Goal: Transaction & Acquisition: Purchase product/service

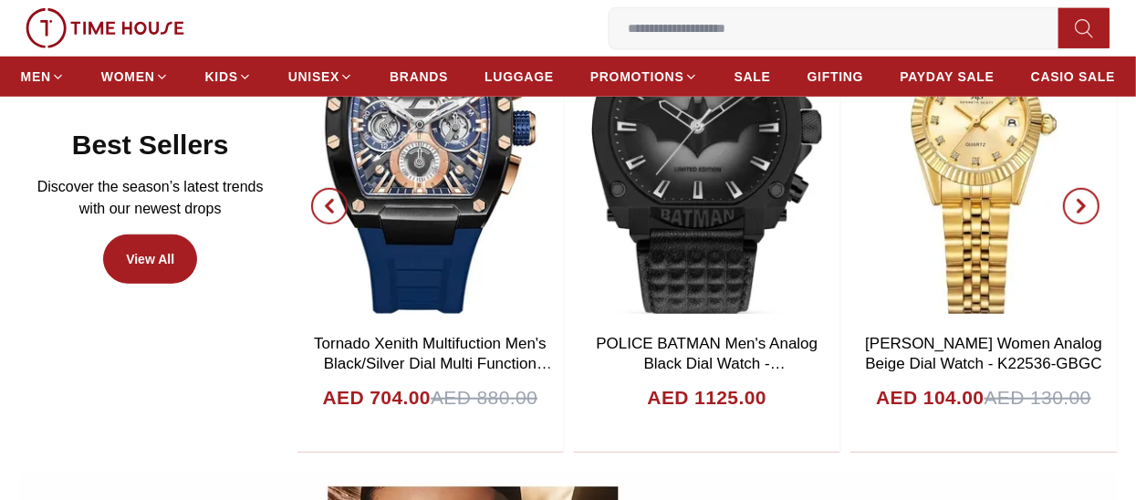
click at [336, 209] on icon "button" at bounding box center [329, 206] width 15 height 15
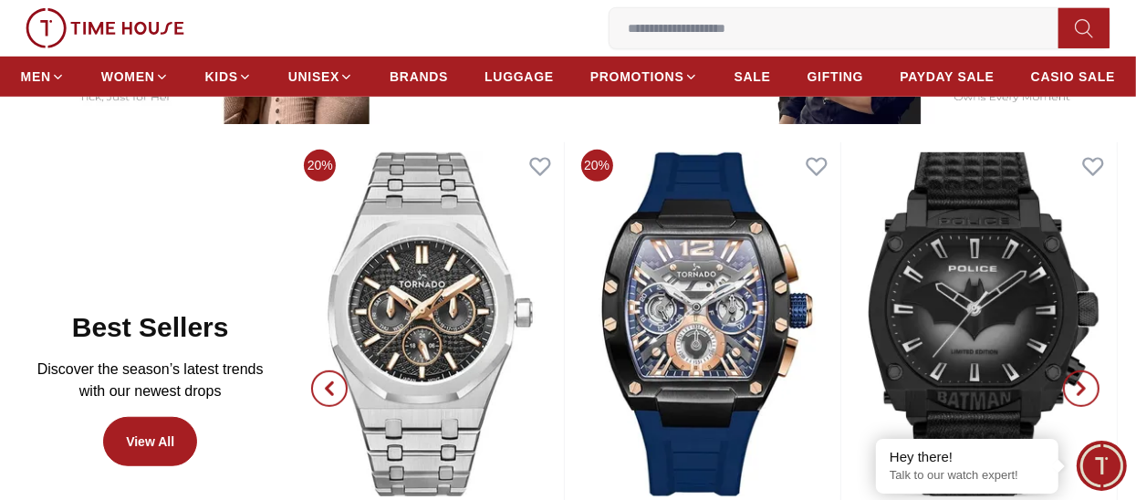
scroll to position [821, 0]
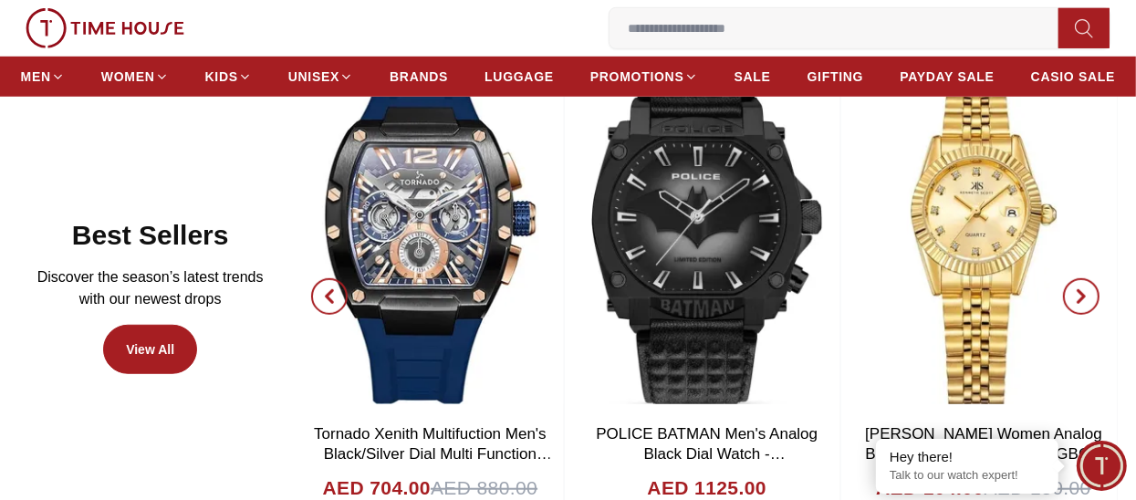
click at [314, 293] on span "button" at bounding box center [329, 296] width 37 height 37
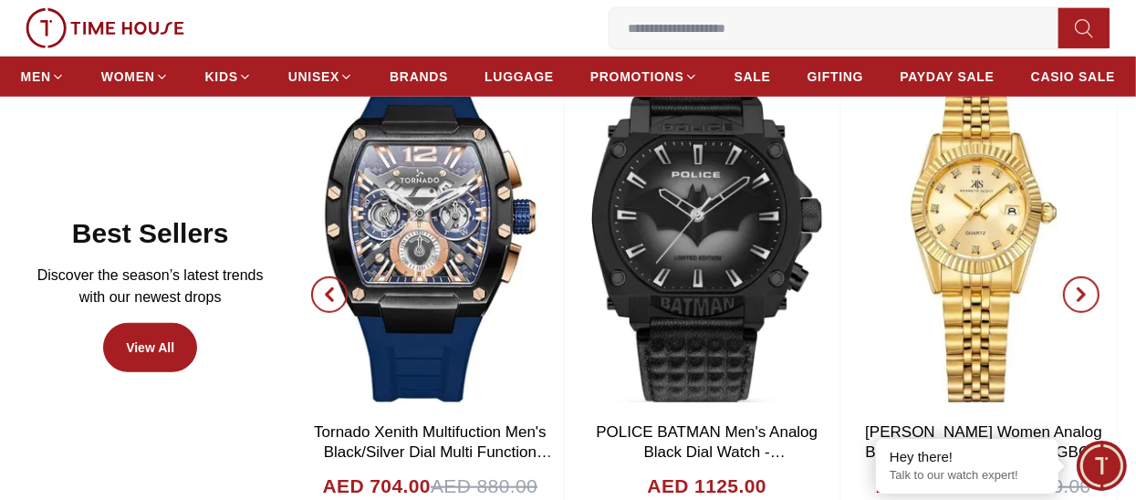
scroll to position [912, 0]
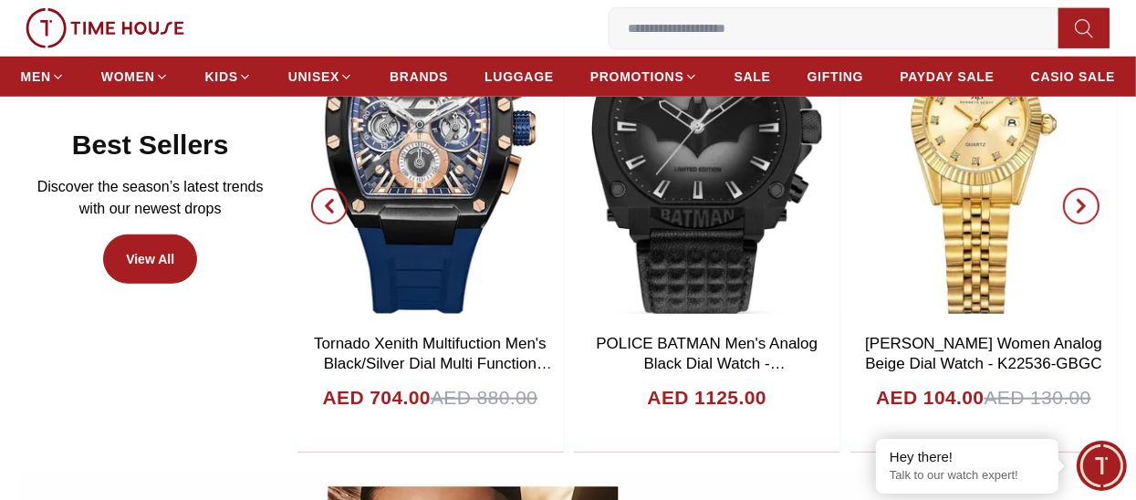
click at [1083, 195] on span "button" at bounding box center [1081, 206] width 37 height 37
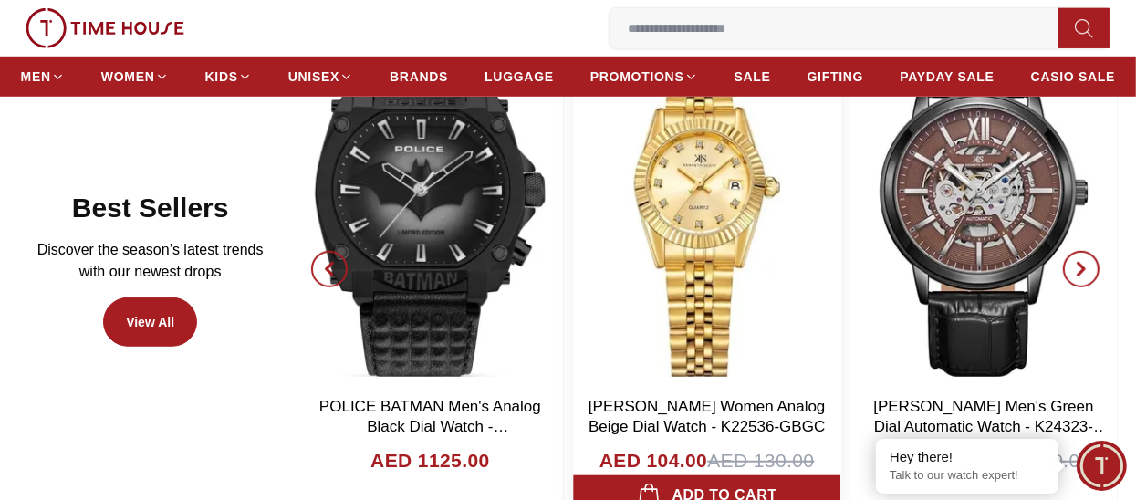
scroll to position [821, 0]
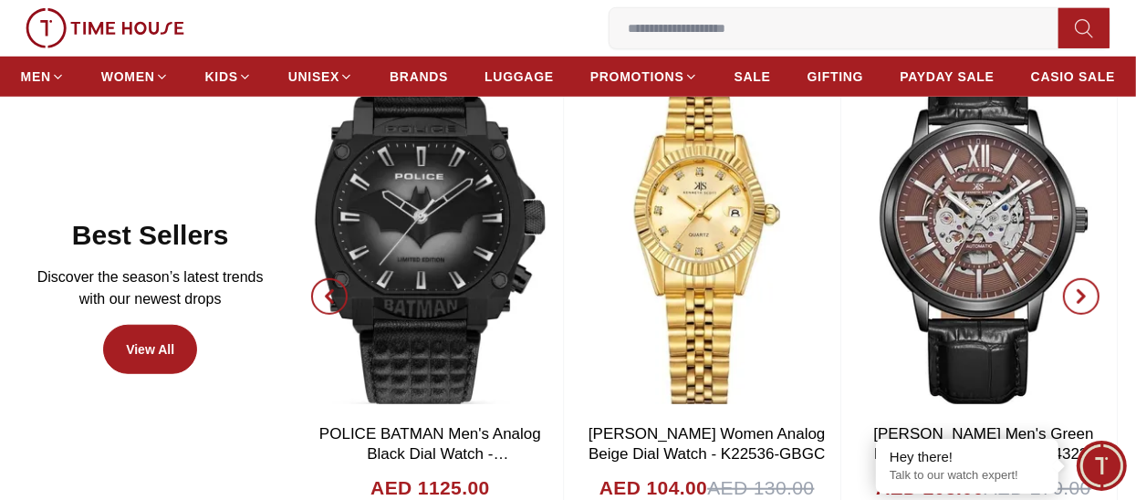
click at [1081, 294] on icon "button" at bounding box center [1081, 296] width 15 height 15
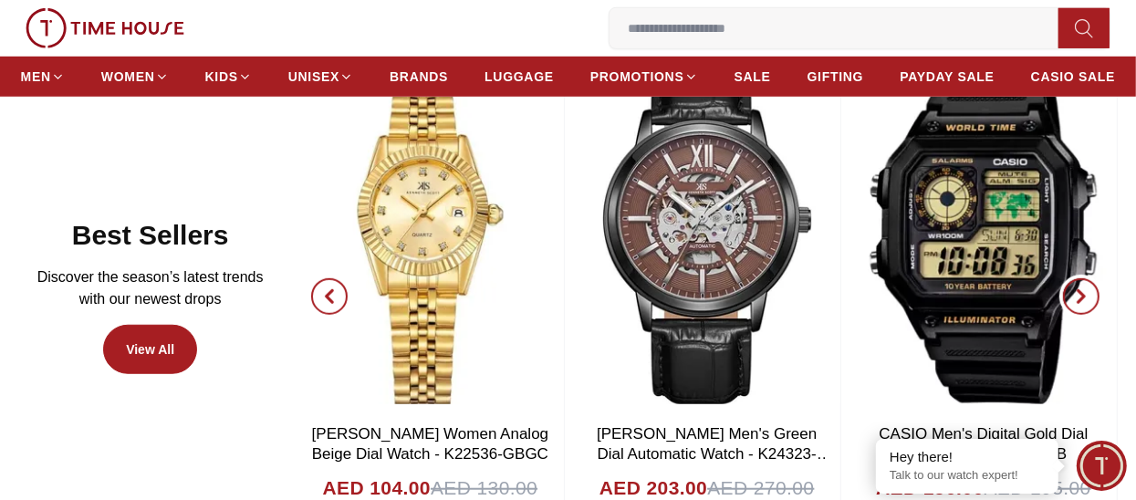
click at [1081, 294] on icon "button" at bounding box center [1081, 296] width 15 height 15
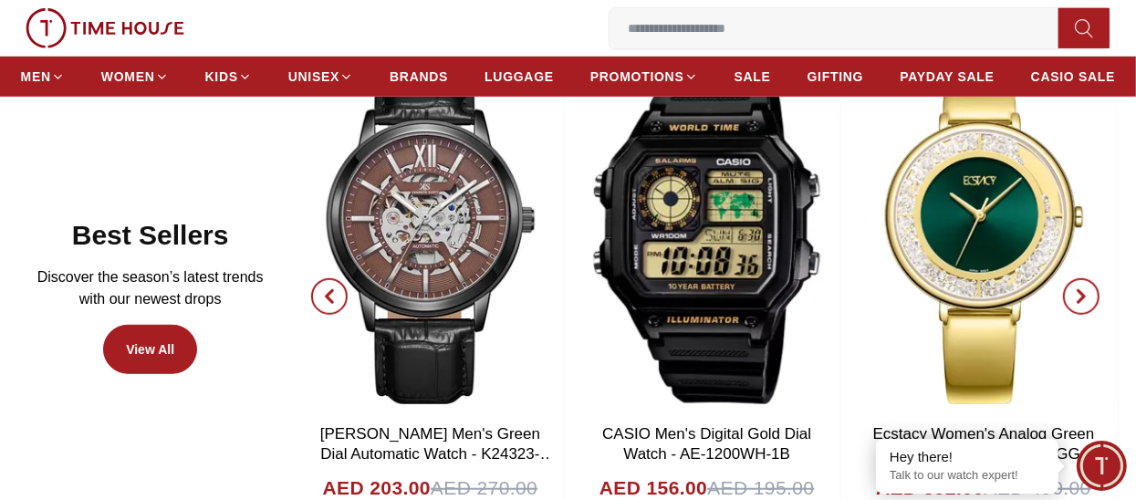
click at [1083, 296] on icon "button" at bounding box center [1081, 296] width 5 height 12
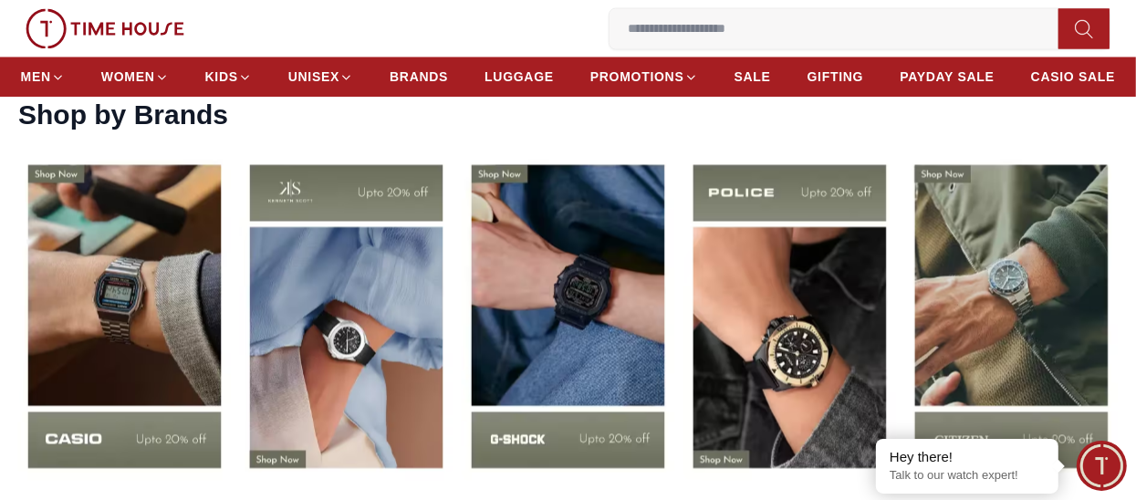
scroll to position [2464, 0]
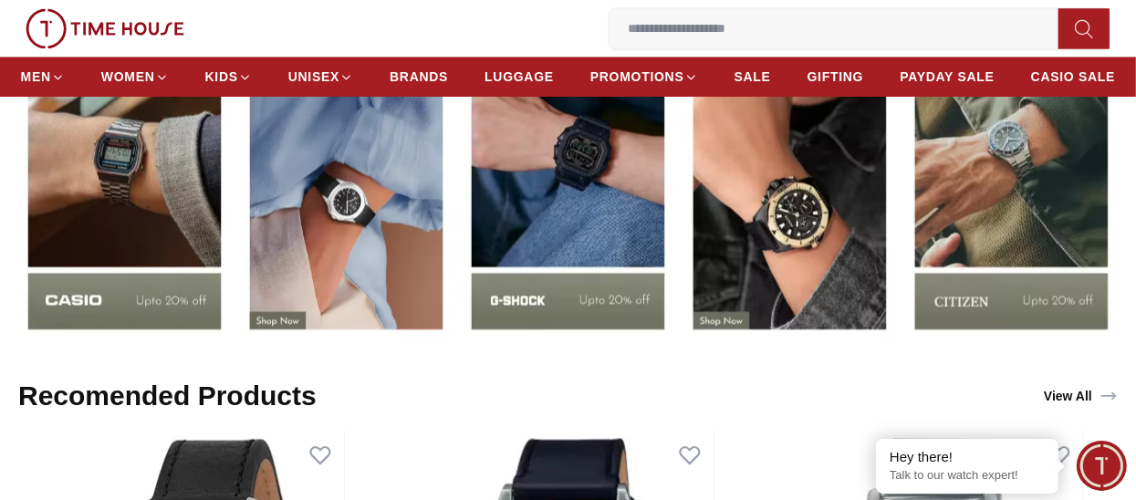
click at [977, 244] on img at bounding box center [1011, 177] width 213 height 332
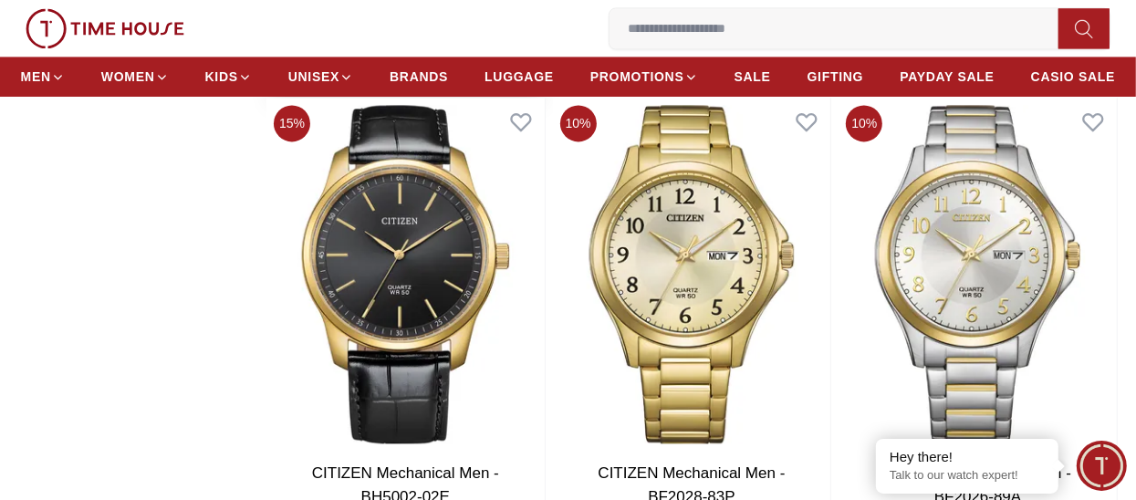
scroll to position [2830, 0]
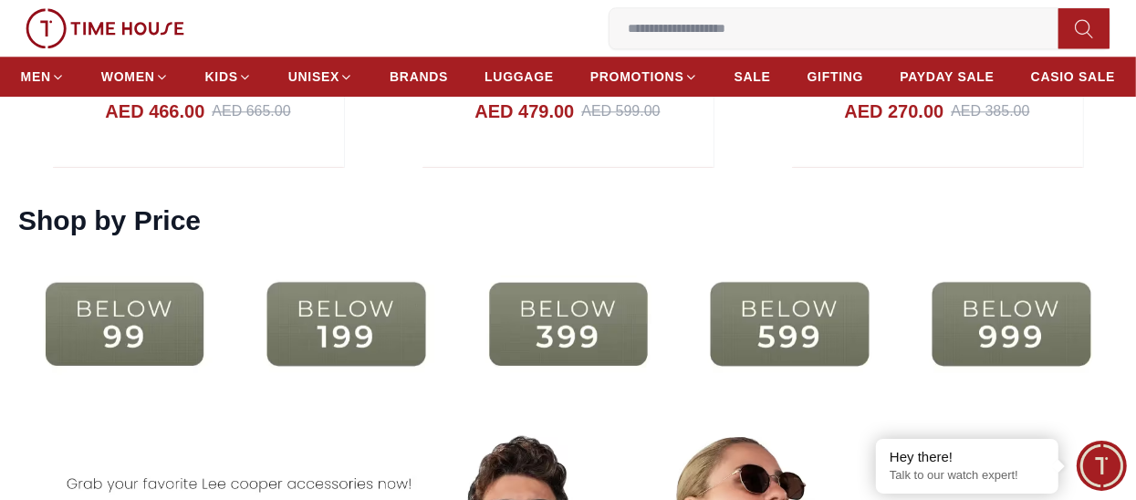
scroll to position [3195, 0]
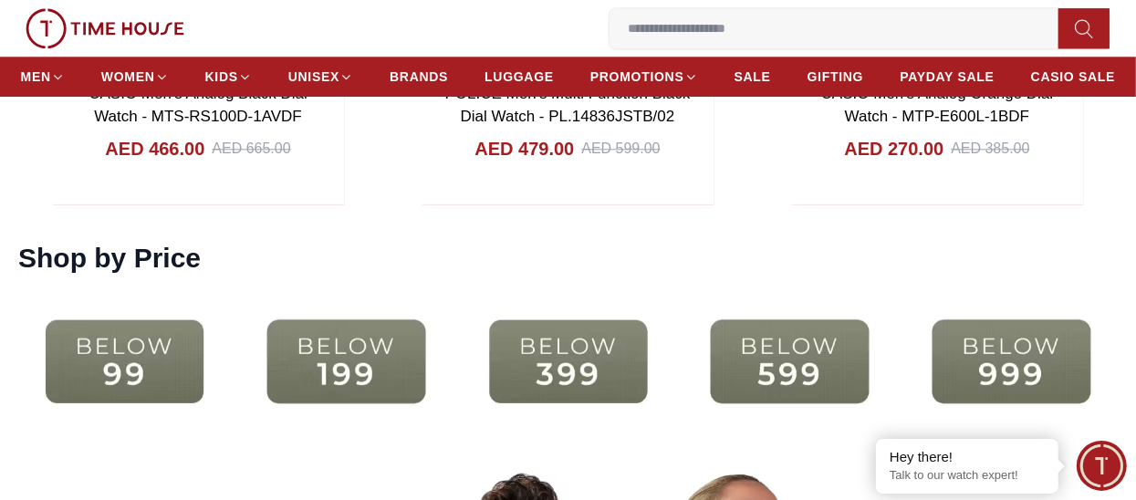
click at [626, 360] on img at bounding box center [568, 361] width 213 height 137
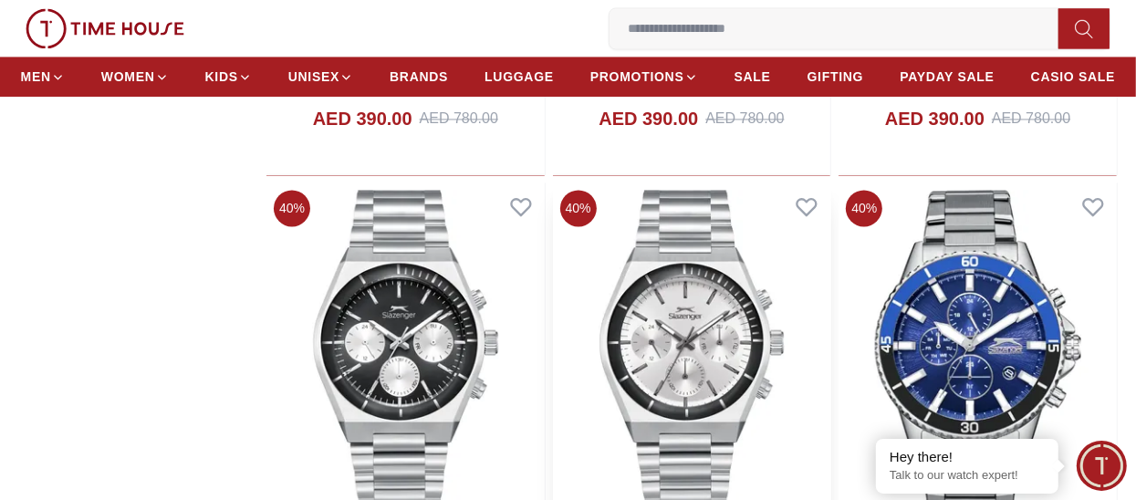
scroll to position [2737, 0]
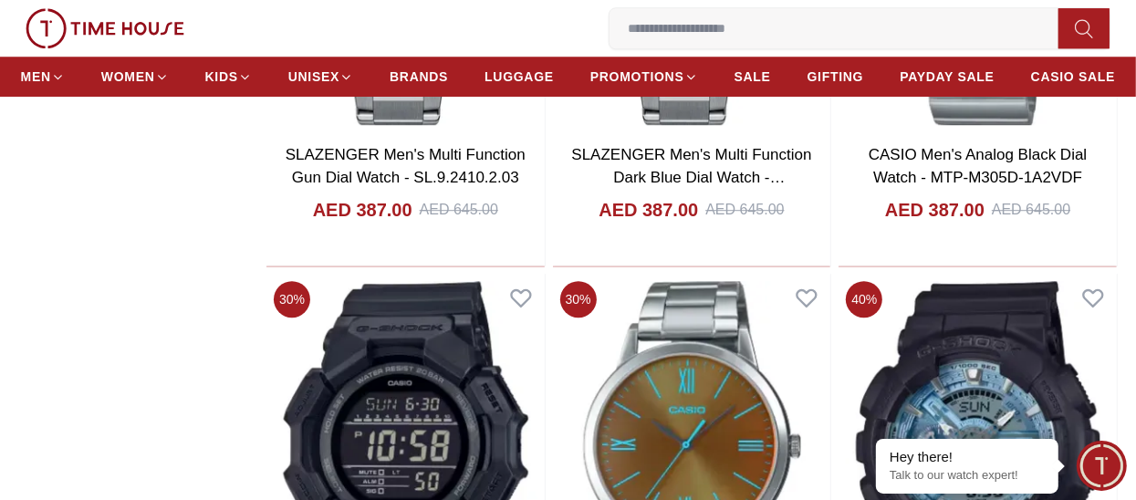
scroll to position [3650, 0]
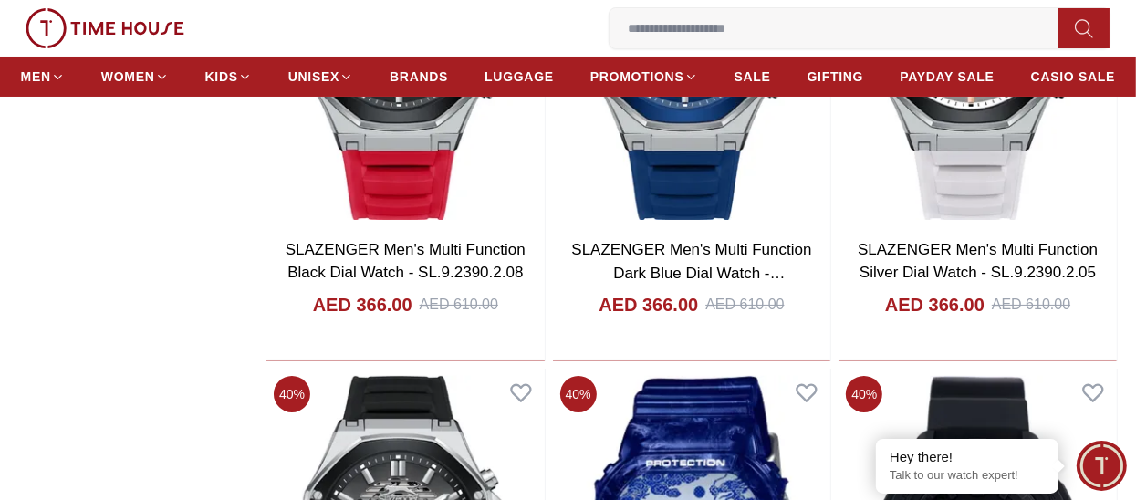
scroll to position [9584, 0]
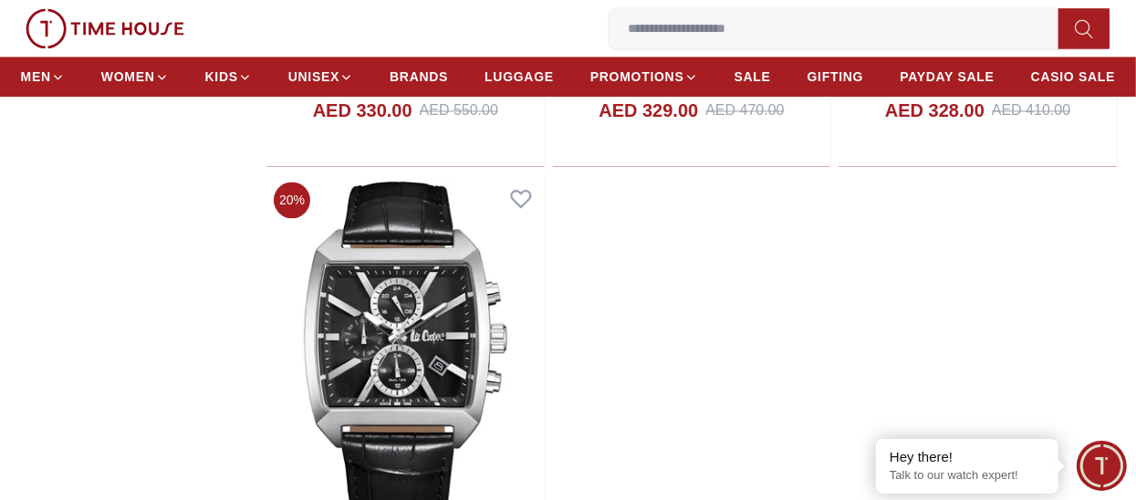
scroll to position [16609, 0]
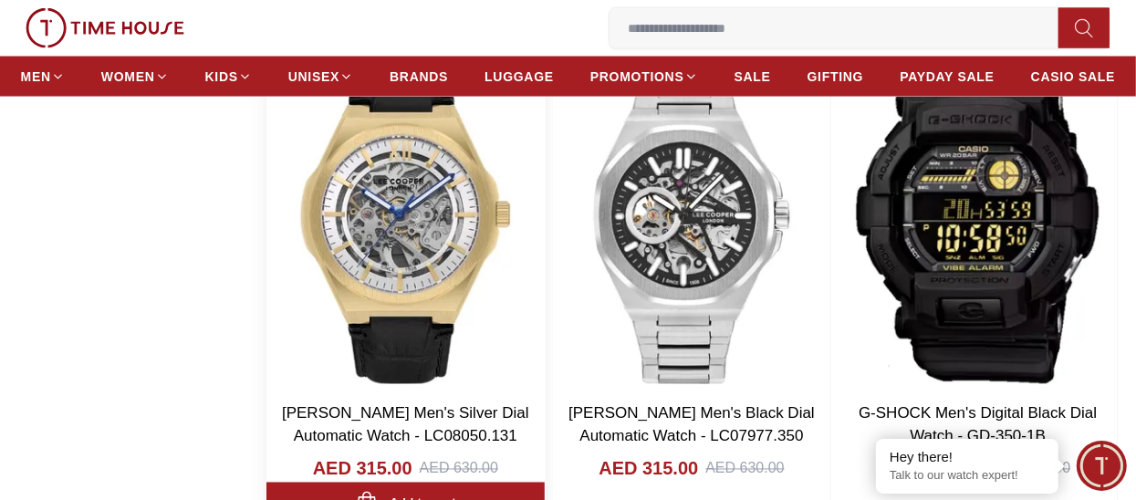
scroll to position [20614, 0]
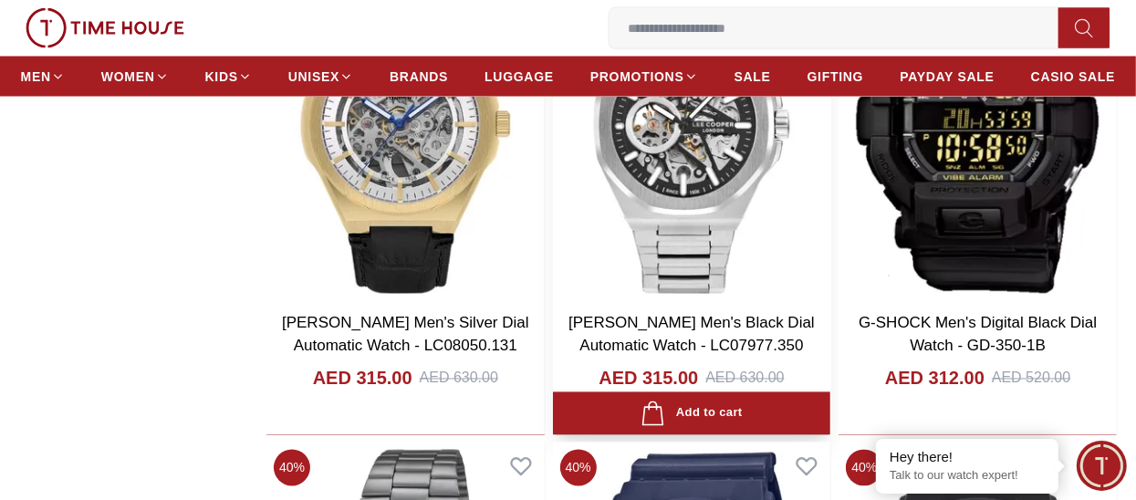
click at [654, 226] on img at bounding box center [692, 123] width 278 height 353
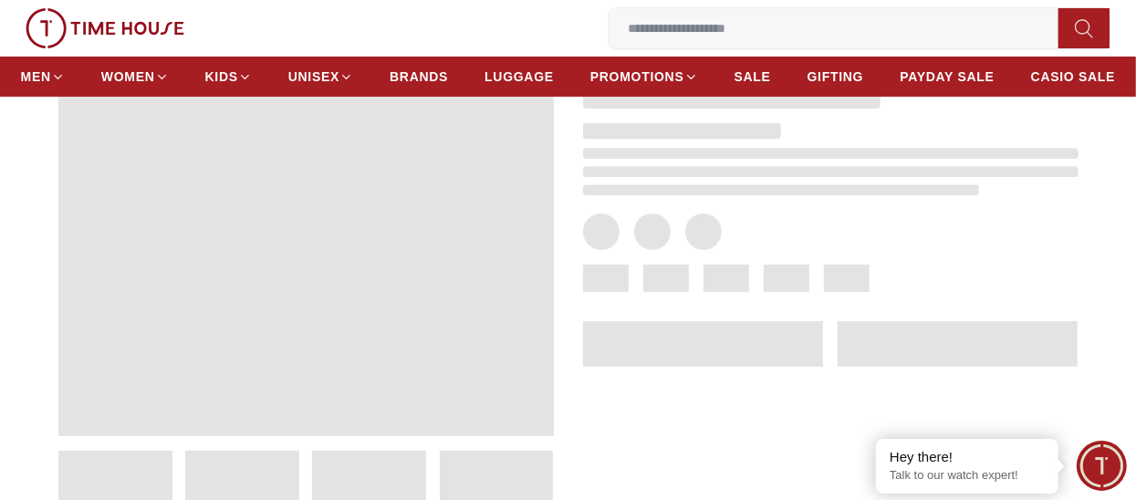
scroll to position [182, 0]
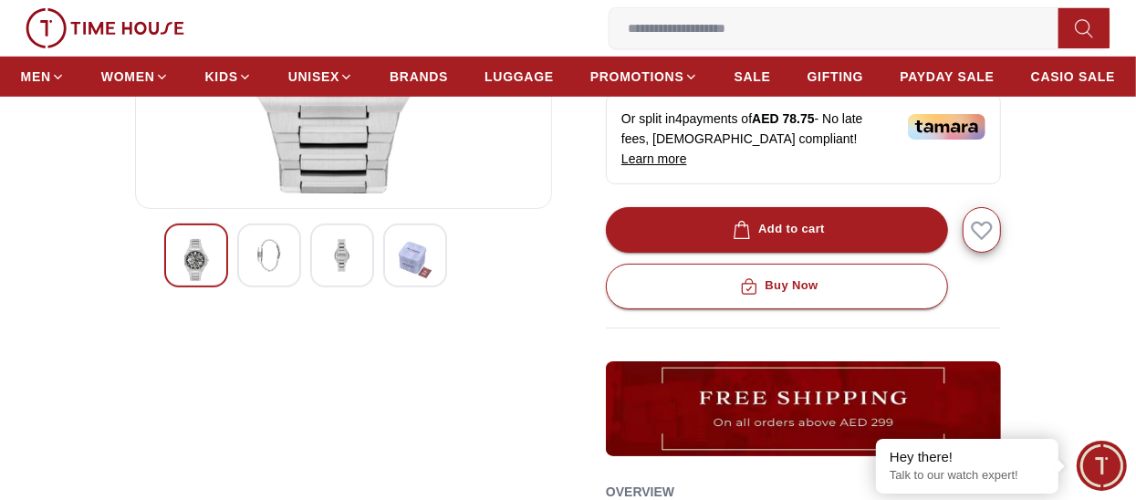
click at [279, 274] on div at bounding box center [269, 256] width 64 height 64
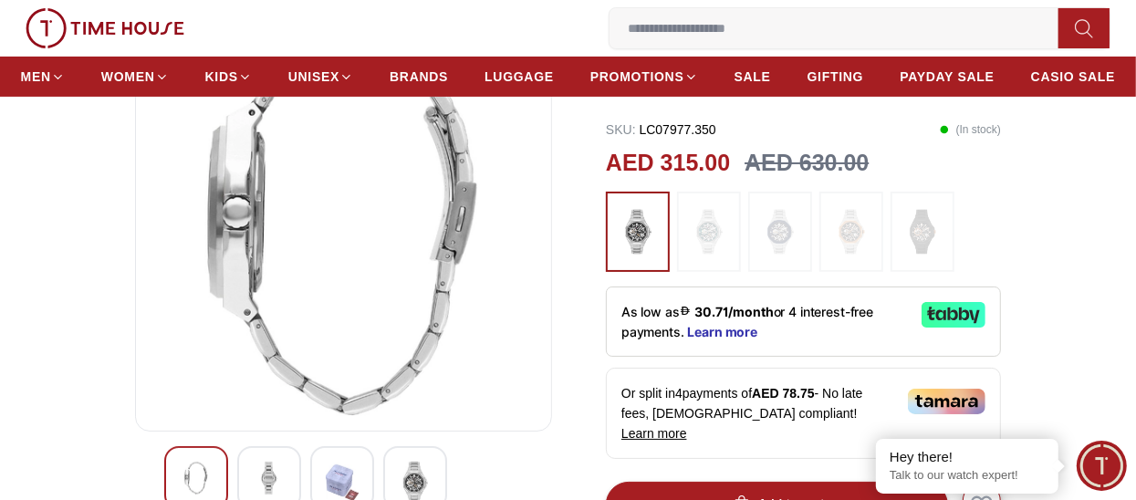
click at [838, 302] on p "As low as 30.71/month or 4 interest-free payments. Learn more" at bounding box center [765, 321] width 286 height 39
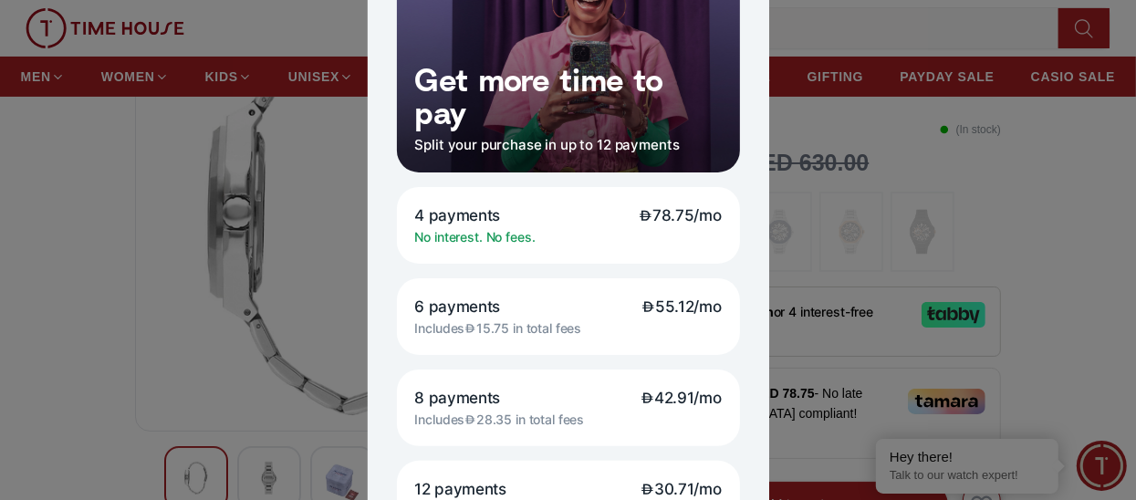
click at [862, 166] on div at bounding box center [568, 250] width 1136 height 500
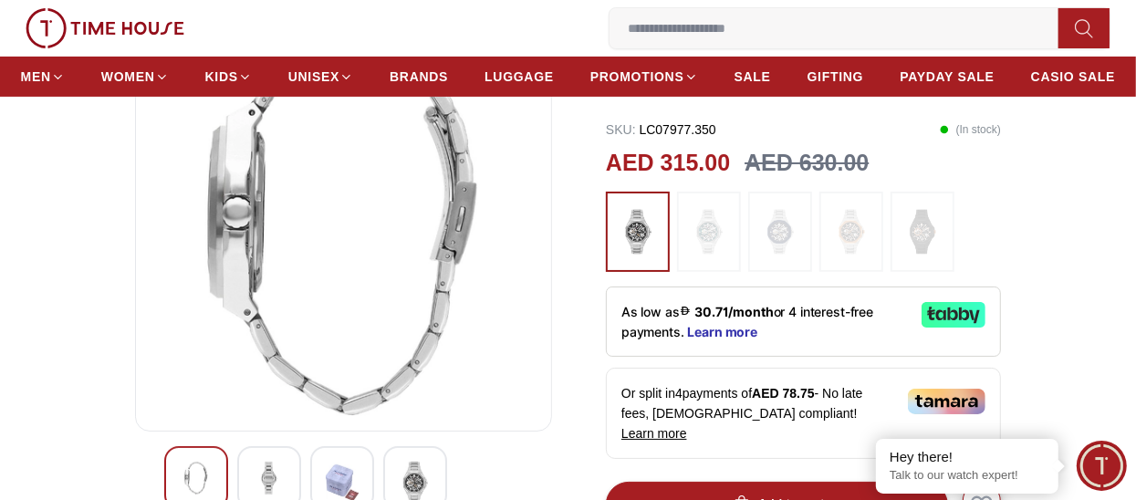
click at [276, 447] on div at bounding box center [269, 478] width 64 height 64
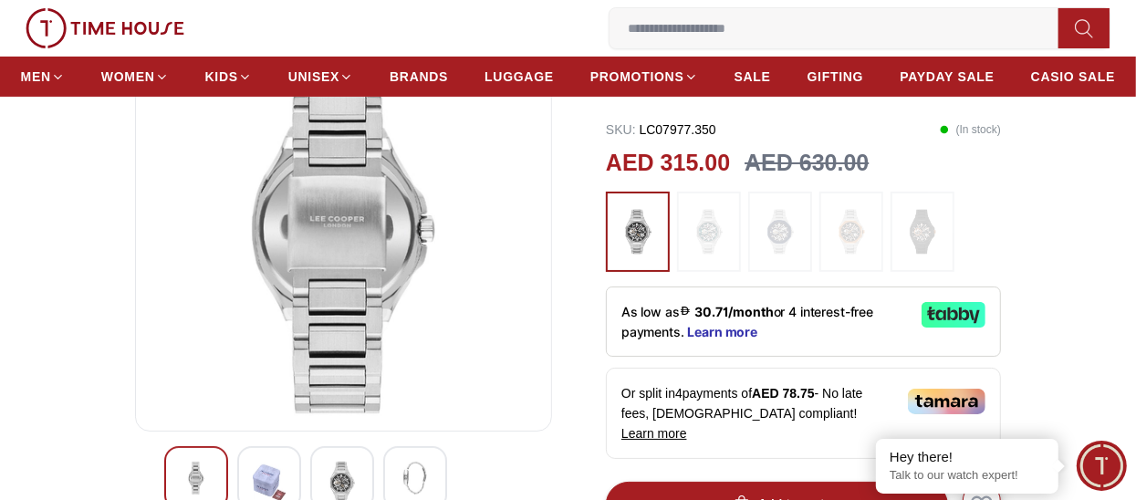
click at [354, 481] on img at bounding box center [342, 483] width 33 height 42
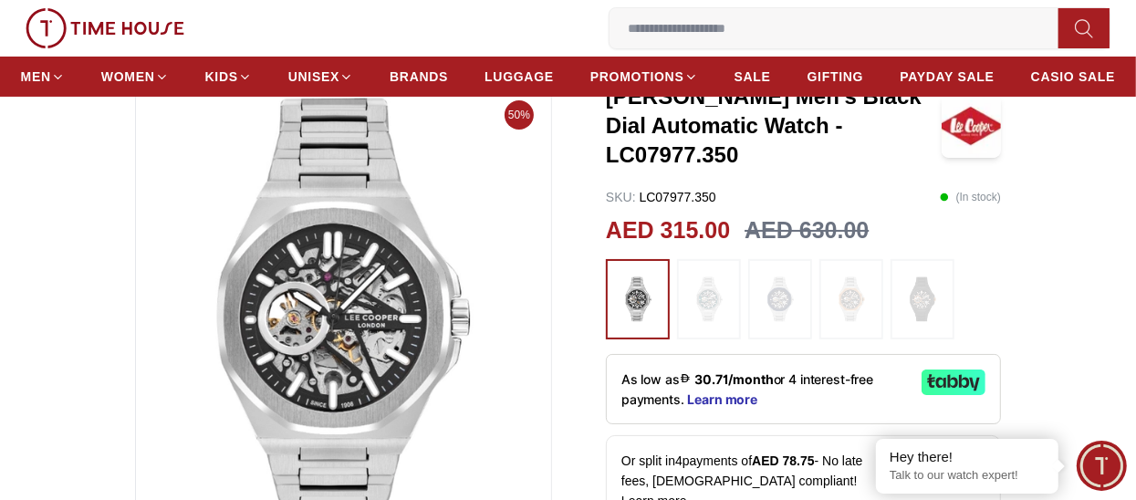
scroll to position [91, 0]
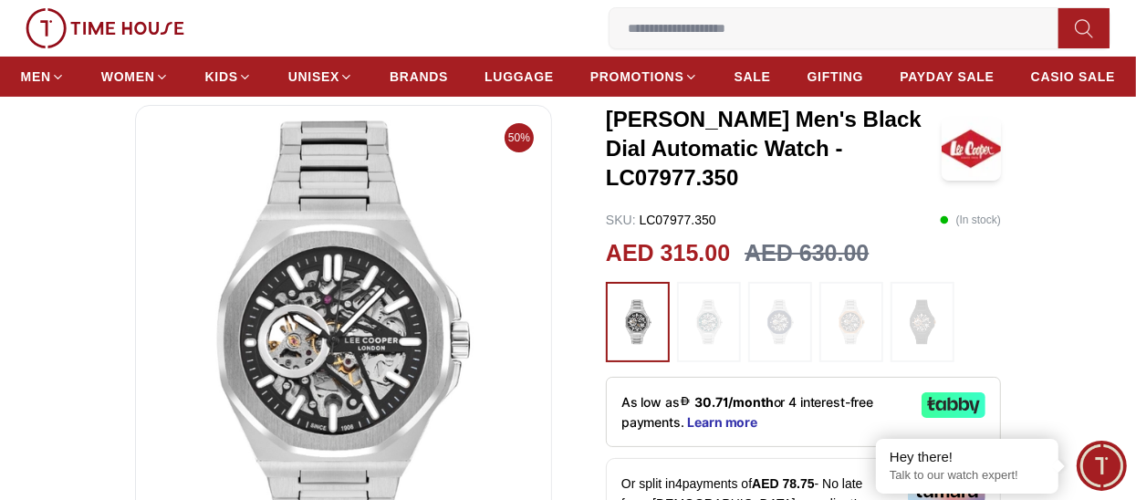
click at [686, 300] on img at bounding box center [709, 322] width 46 height 62
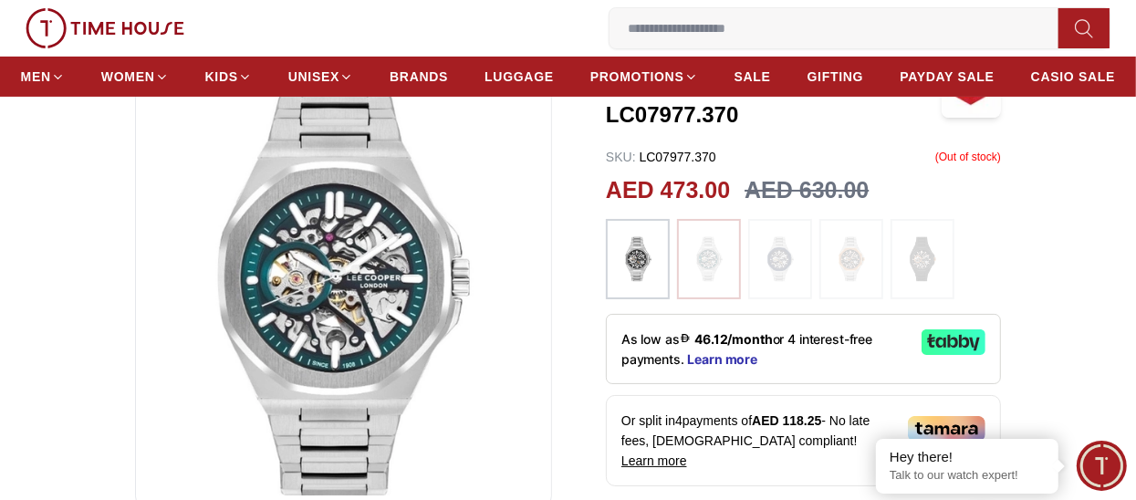
scroll to position [182, 0]
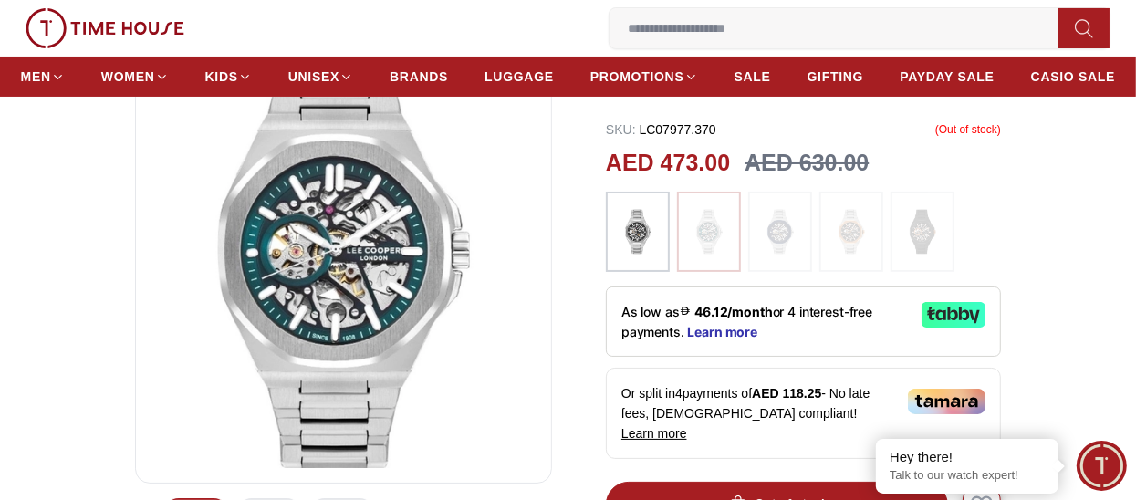
click at [780, 201] on img at bounding box center [781, 232] width 46 height 62
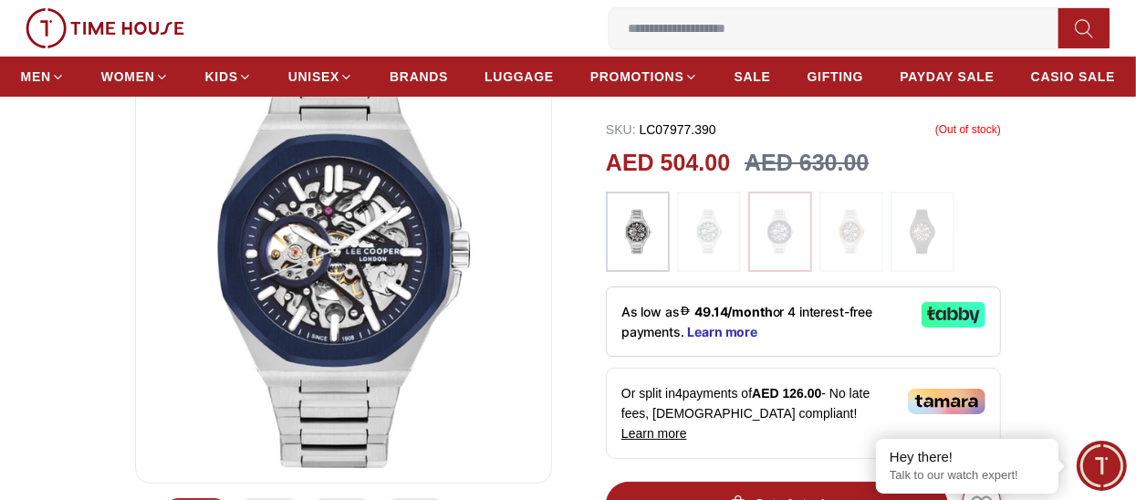
click at [836, 214] on img at bounding box center [852, 232] width 46 height 62
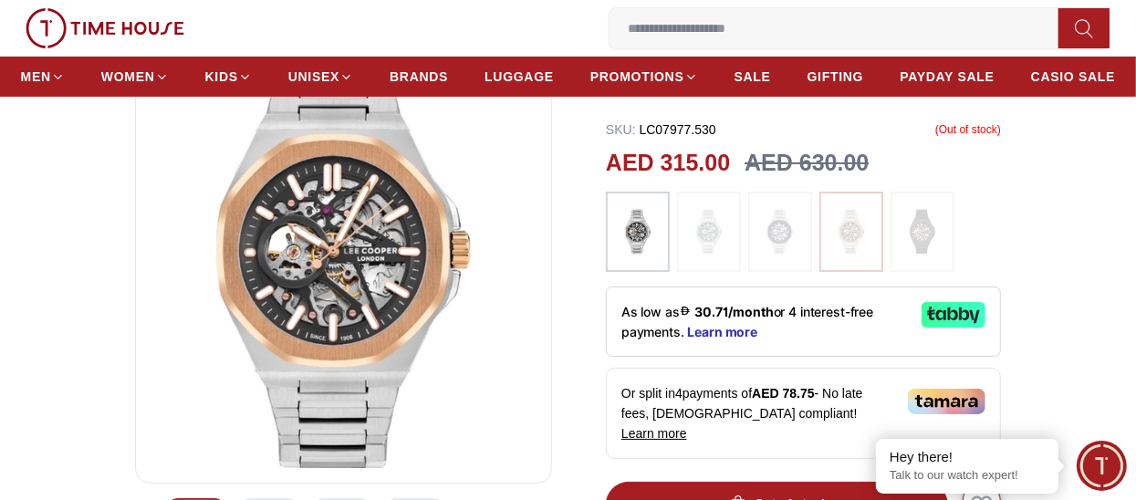
click at [923, 204] on img at bounding box center [923, 232] width 46 height 62
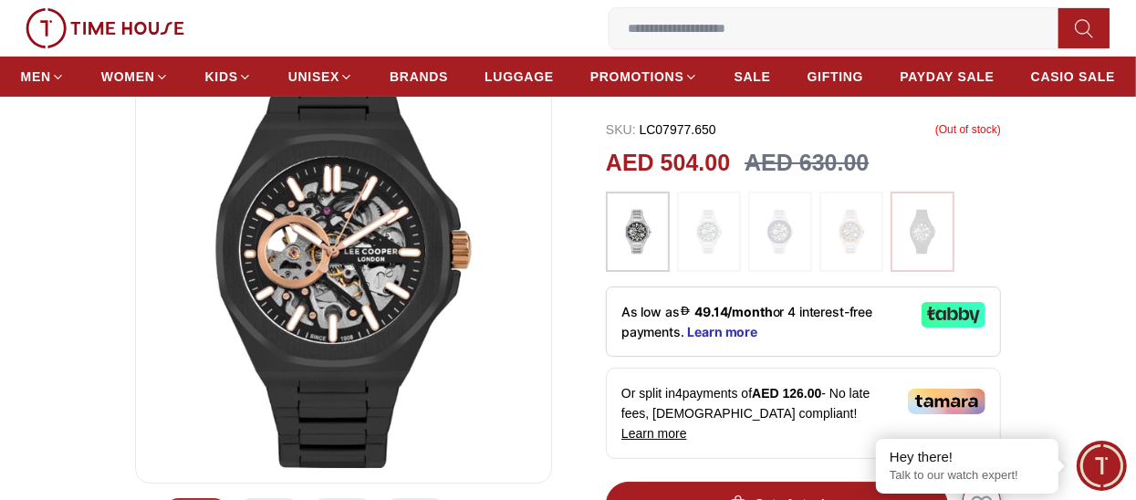
drag, startPoint x: 677, startPoint y: 192, endPoint x: 643, endPoint y: 210, distance: 39.2
click at [677, 192] on div at bounding box center [709, 232] width 64 height 80
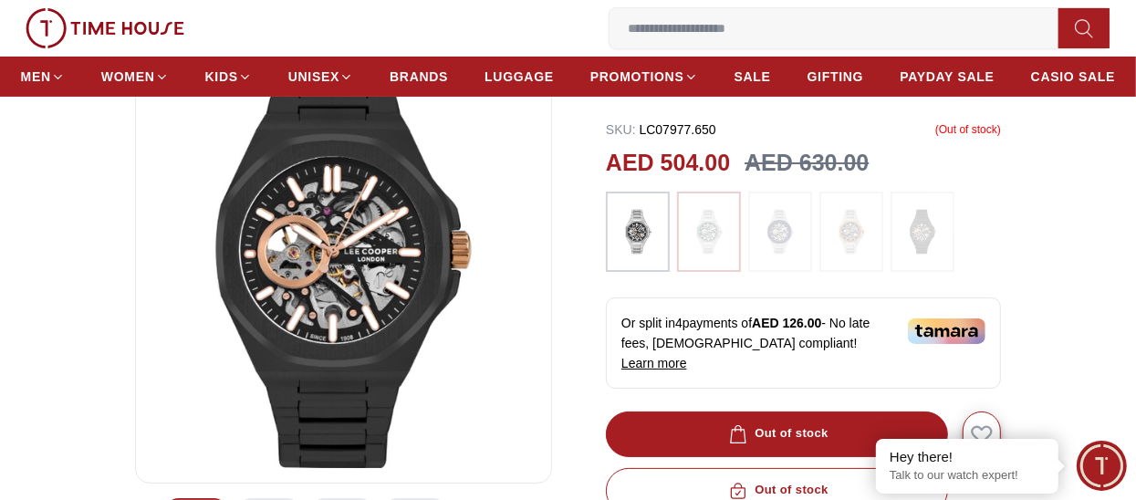
click at [631, 211] on img at bounding box center [638, 232] width 46 height 62
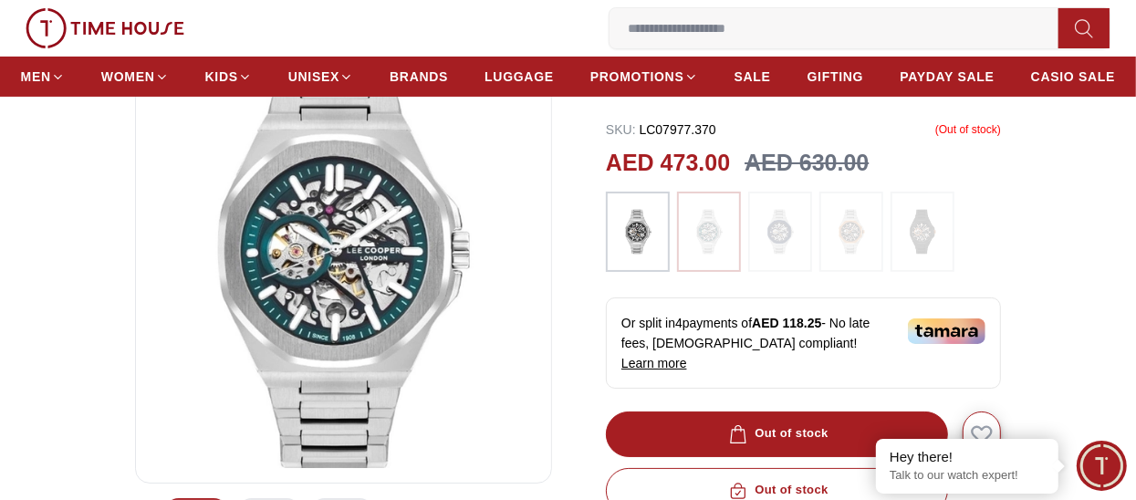
click at [702, 205] on img at bounding box center [709, 232] width 46 height 62
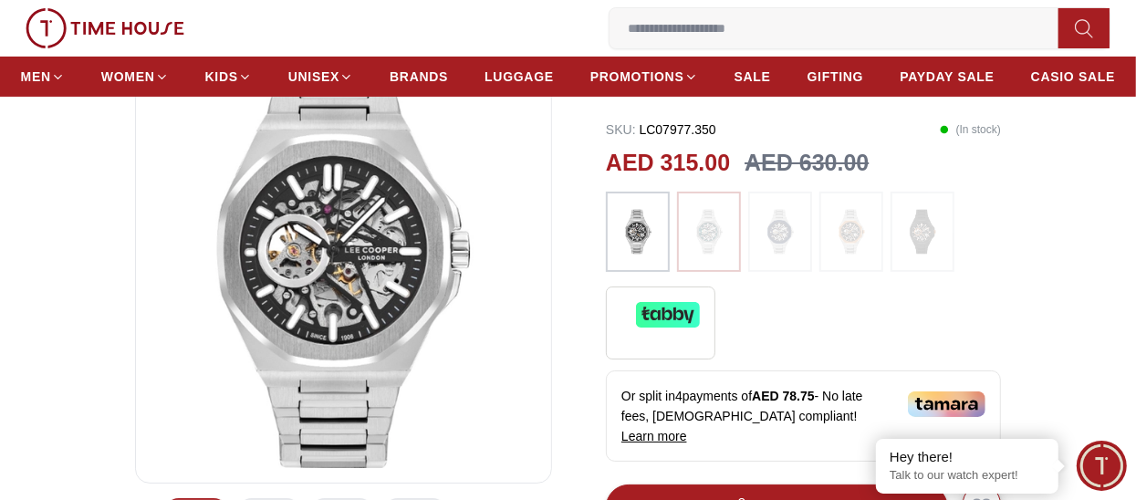
click at [618, 240] on div at bounding box center [638, 232] width 64 height 80
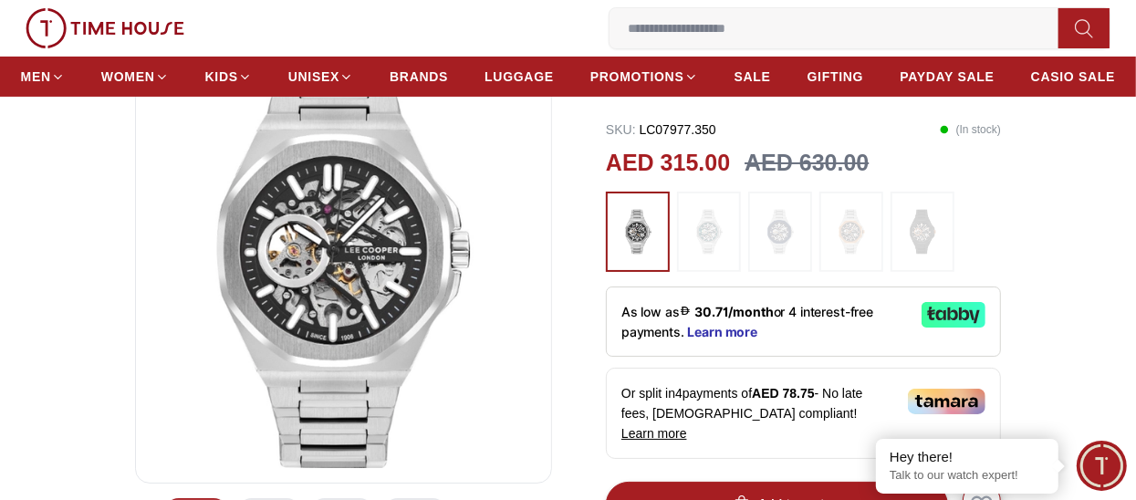
click at [679, 227] on div at bounding box center [709, 232] width 64 height 80
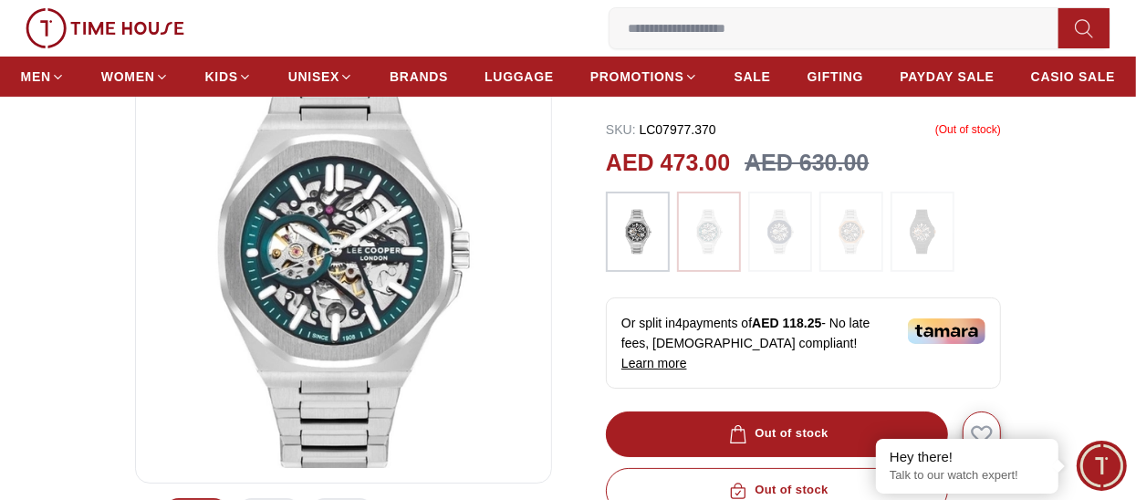
click at [646, 224] on img at bounding box center [638, 232] width 46 height 62
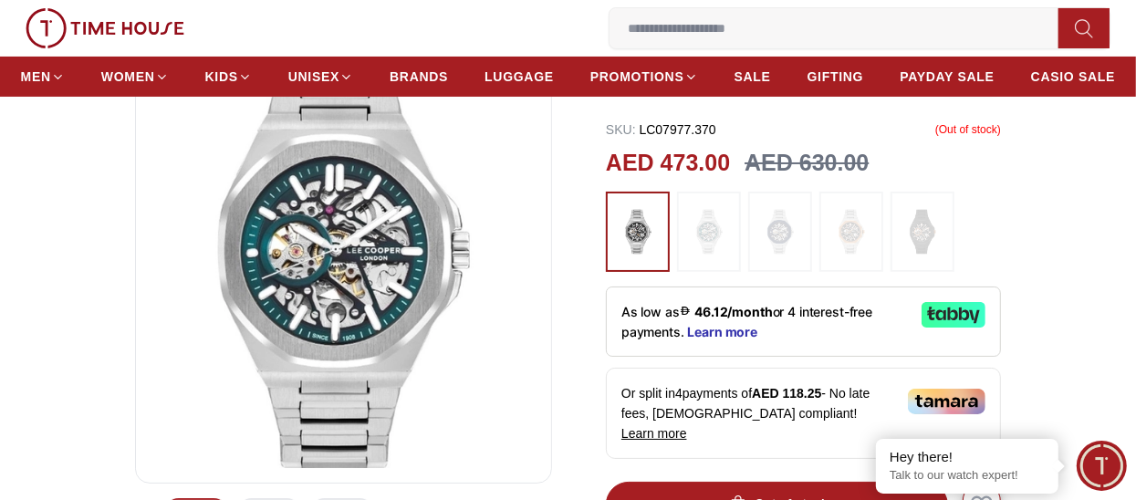
click at [632, 232] on img at bounding box center [638, 232] width 46 height 62
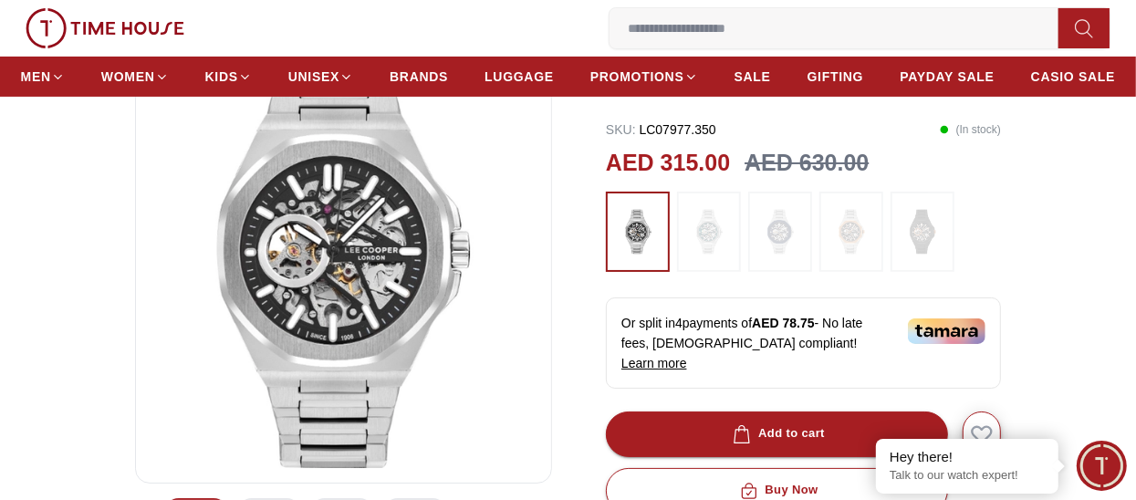
scroll to position [364, 0]
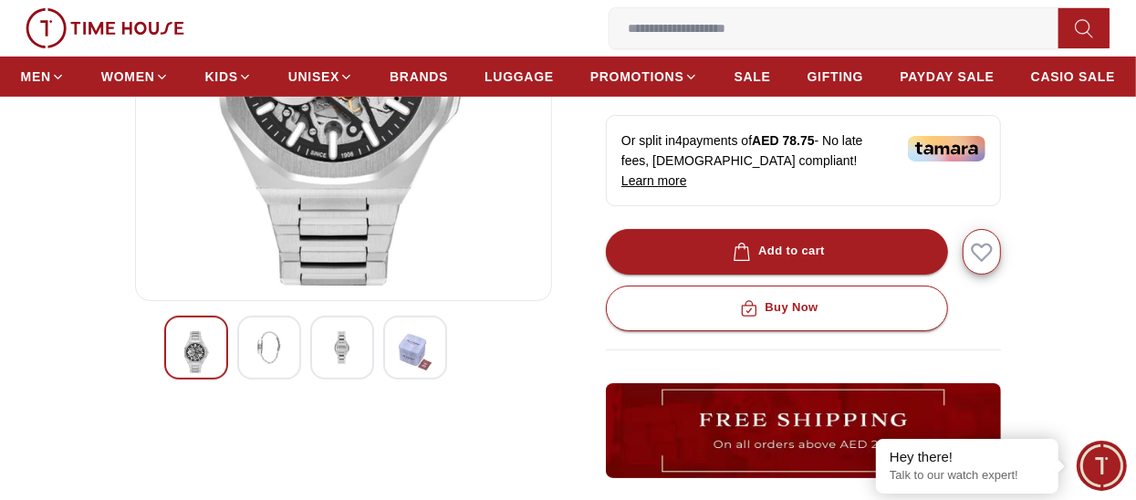
click at [396, 365] on div at bounding box center [415, 348] width 64 height 64
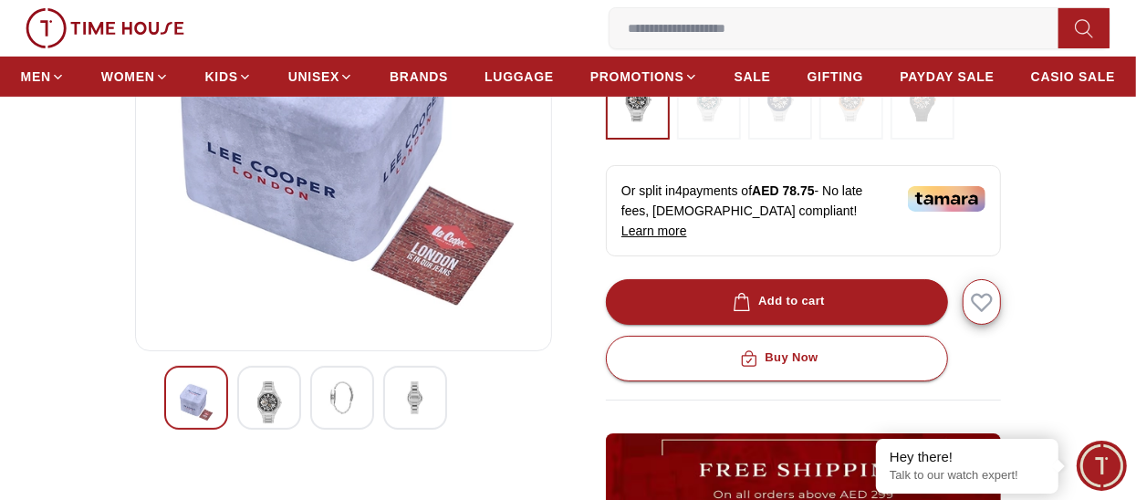
scroll to position [274, 0]
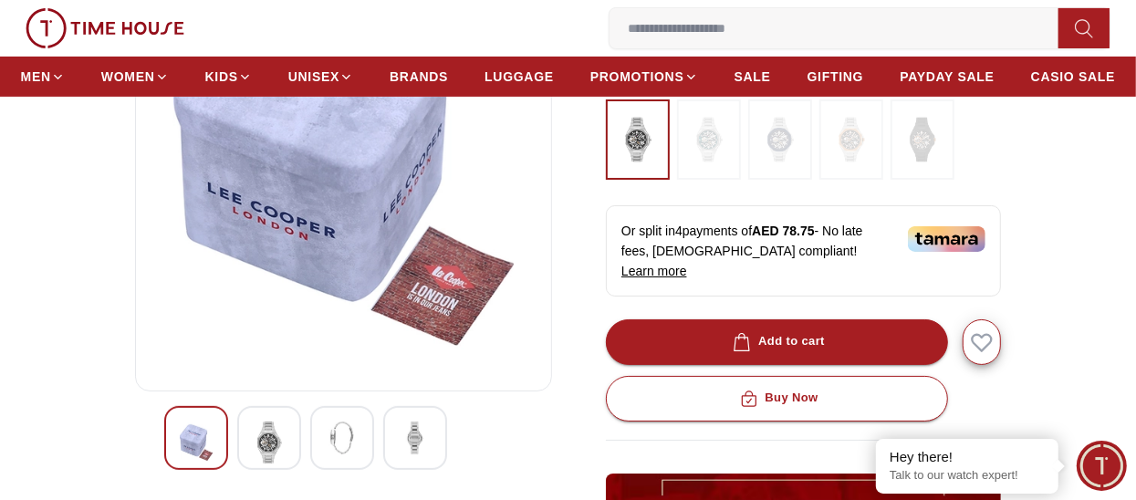
click at [330, 353] on img at bounding box center [344, 157] width 386 height 438
click at [354, 422] on img at bounding box center [342, 438] width 33 height 33
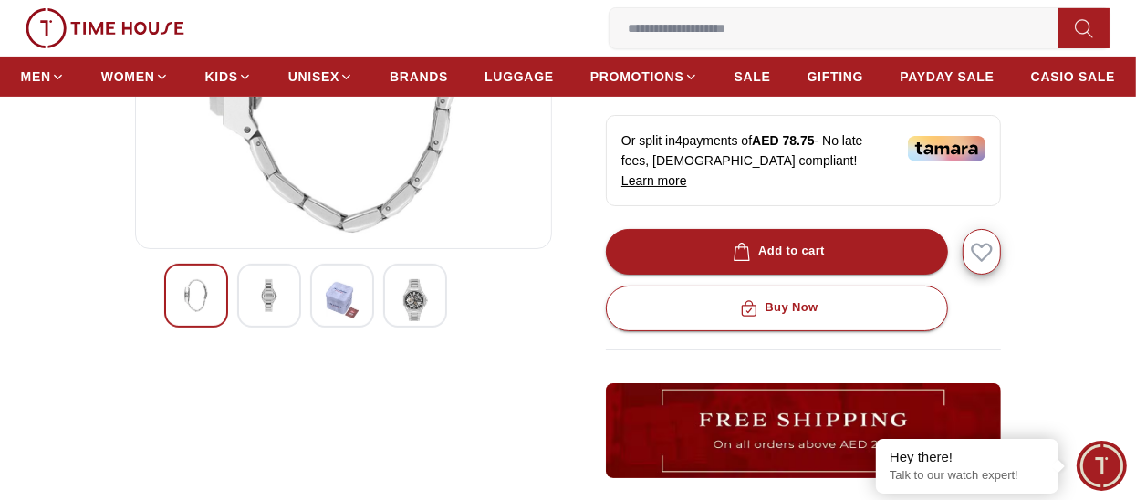
click at [287, 317] on div at bounding box center [269, 296] width 64 height 64
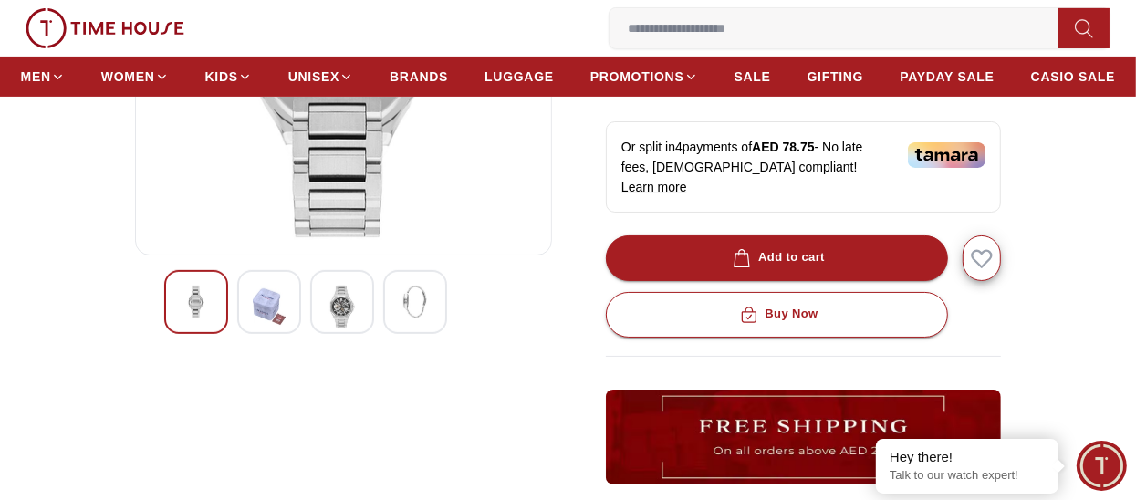
scroll to position [456, 0]
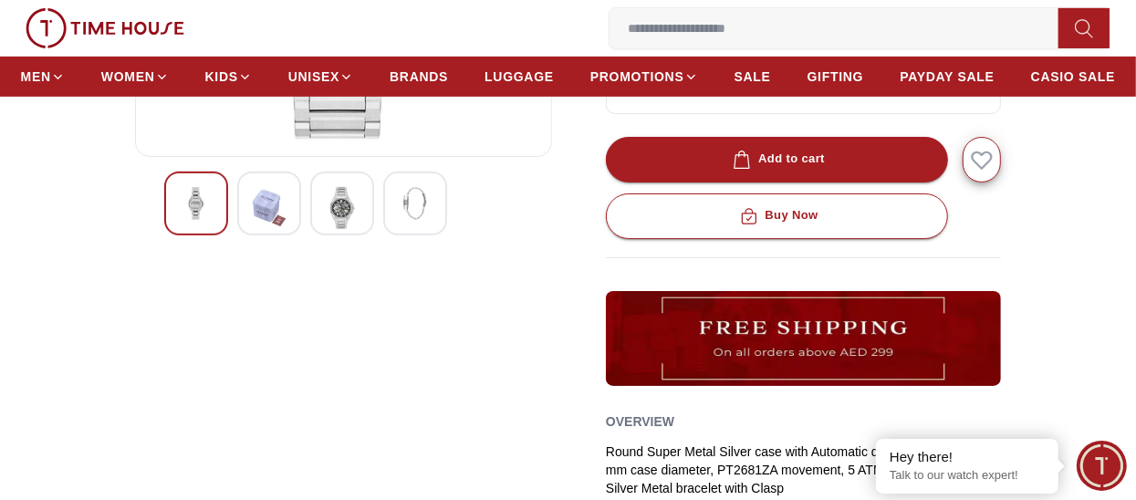
click at [202, 215] on img at bounding box center [196, 203] width 33 height 33
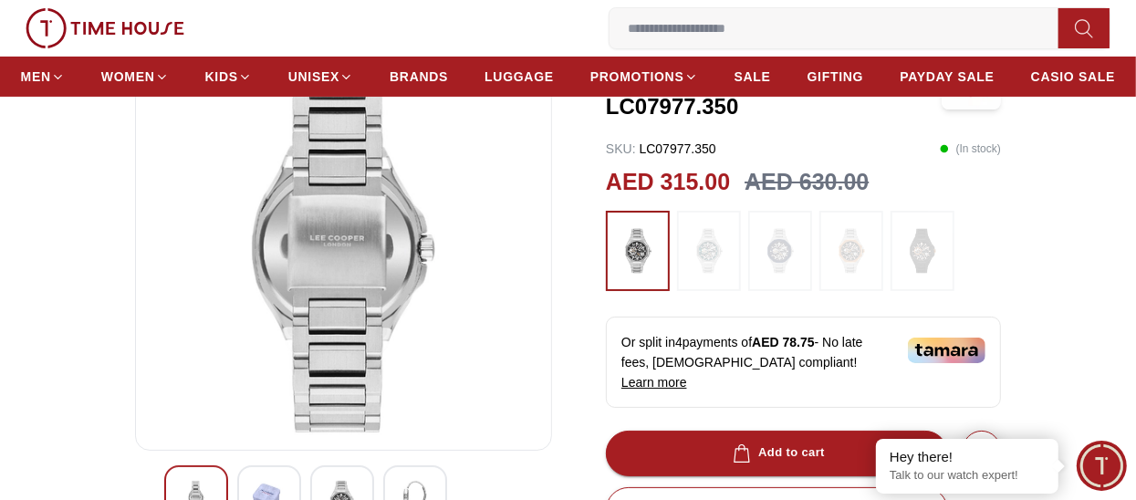
scroll to position [274, 0]
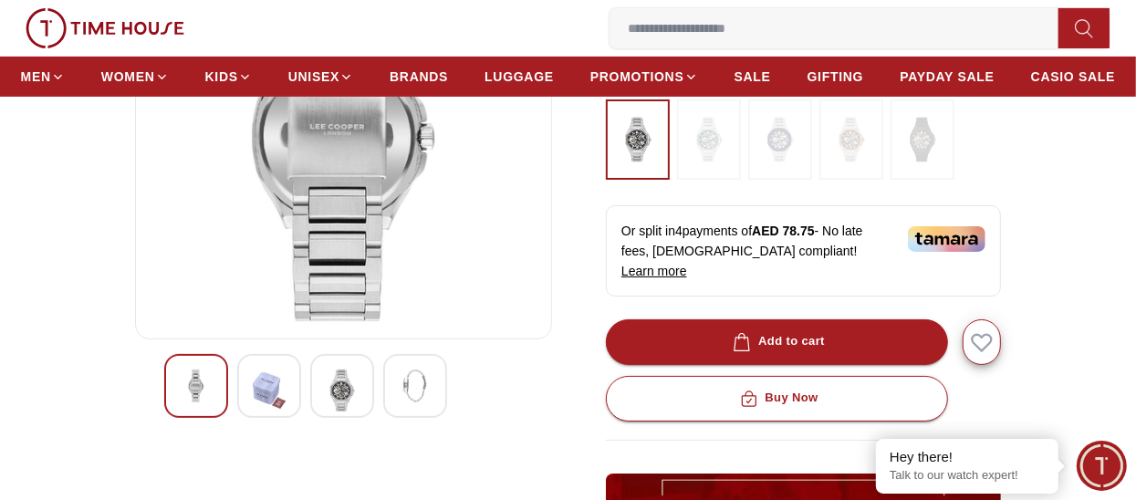
click at [412, 382] on img at bounding box center [415, 386] width 33 height 33
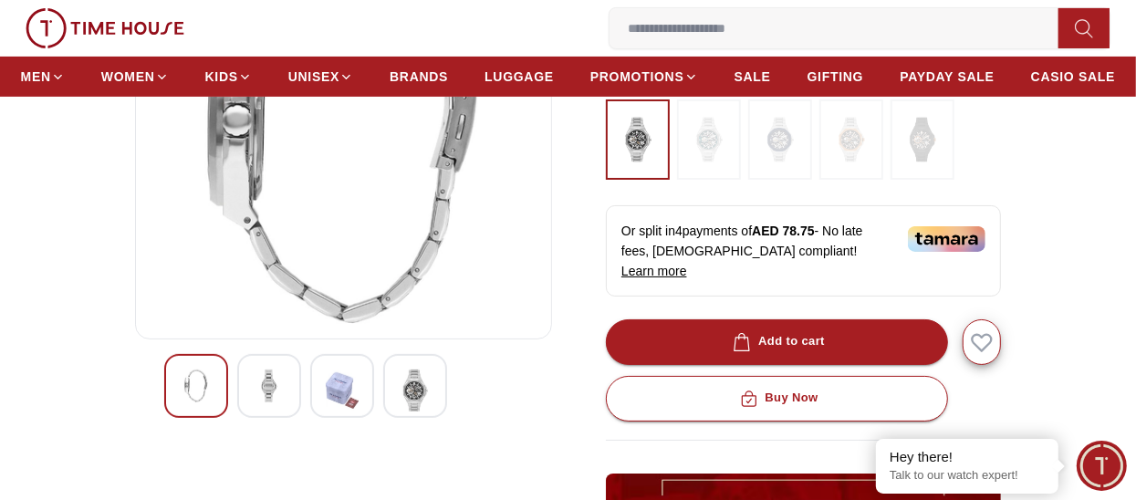
click at [371, 383] on div at bounding box center [342, 386] width 64 height 64
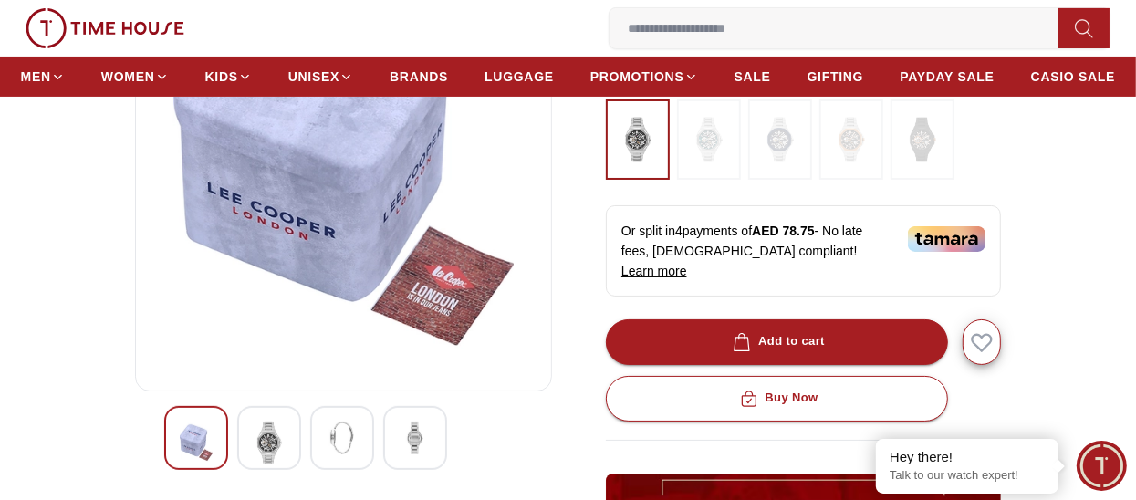
click at [276, 435] on img at bounding box center [269, 443] width 33 height 42
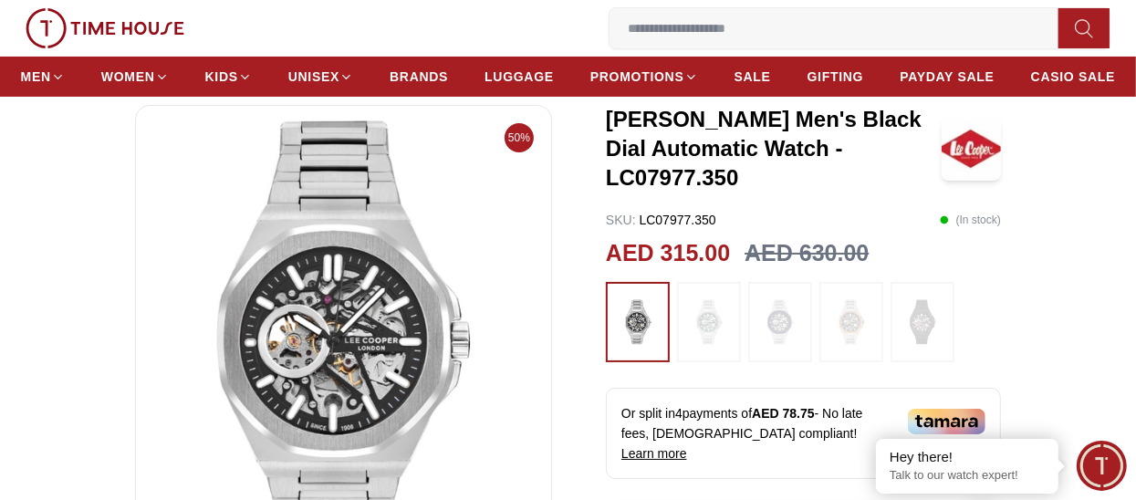
scroll to position [0, 0]
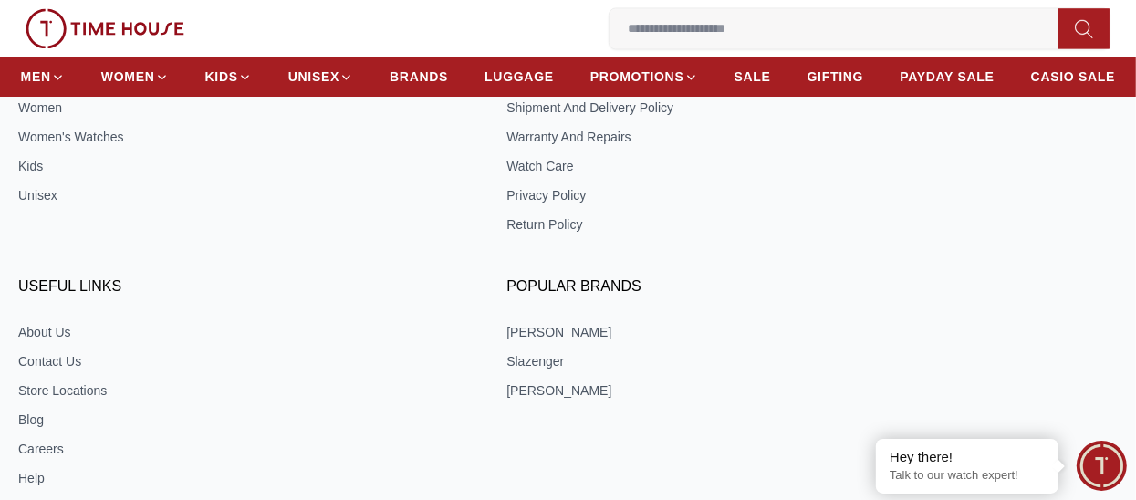
scroll to position [2079, 0]
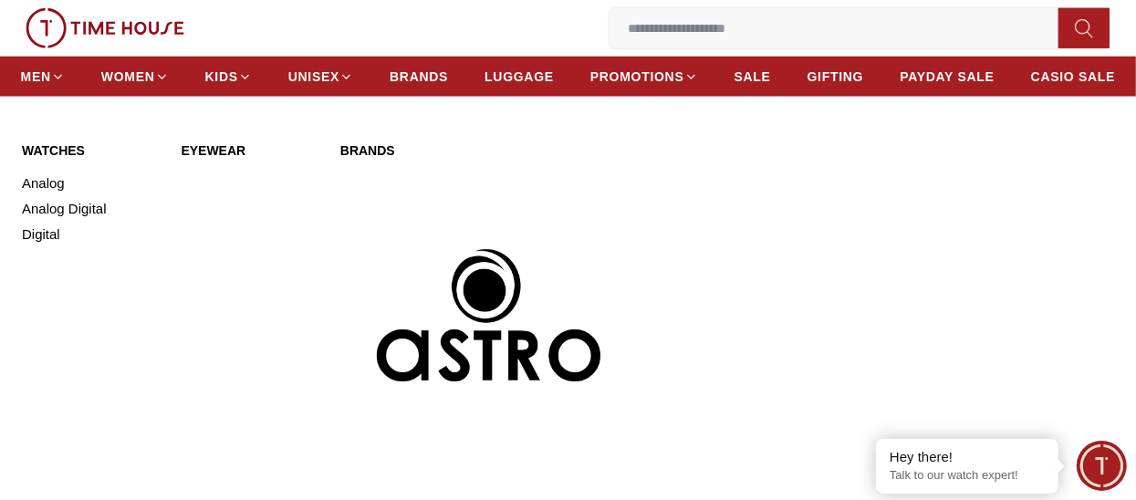
scroll to position [821, 0]
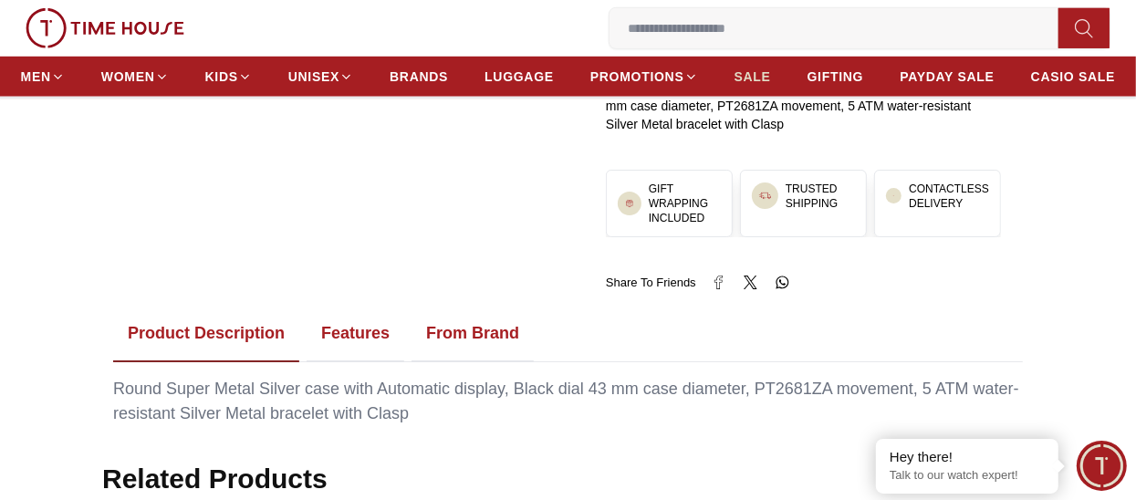
click at [764, 71] on span "SALE" at bounding box center [753, 77] width 37 height 18
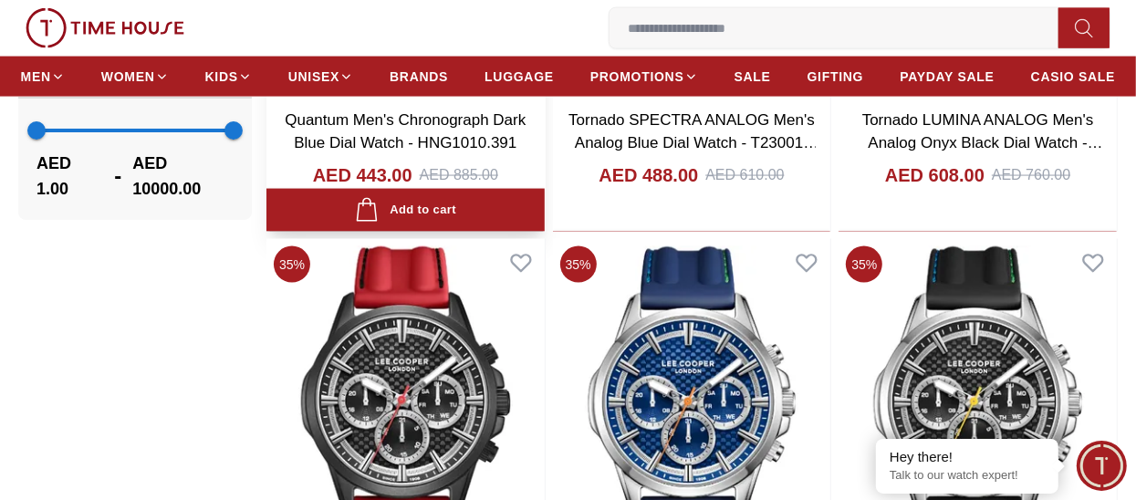
scroll to position [1552, 0]
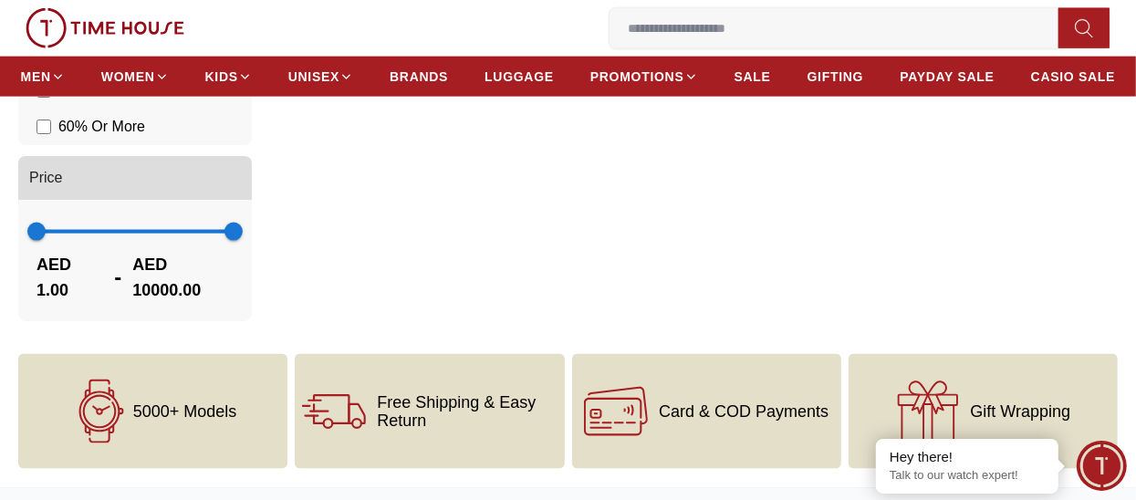
scroll to position [1460, 0]
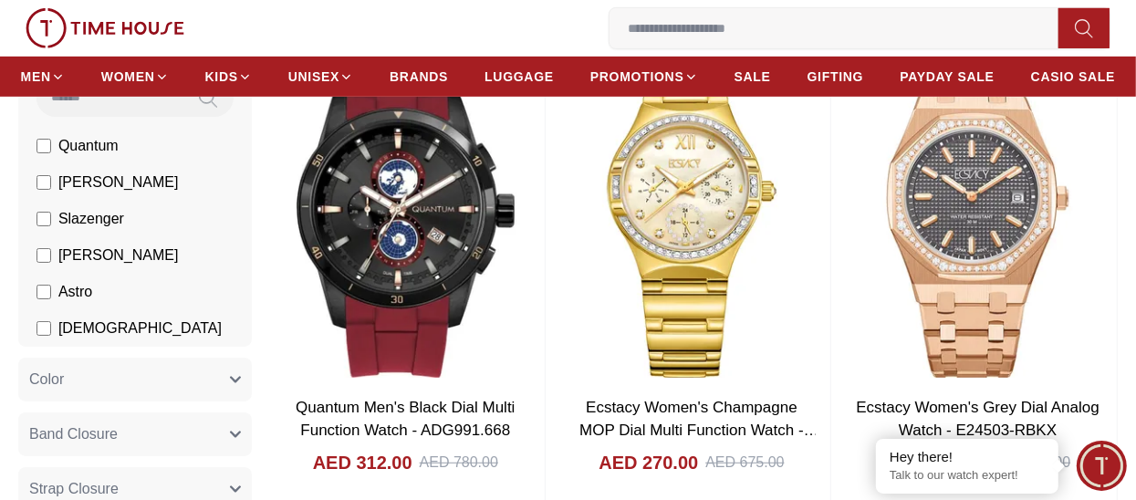
scroll to position [547, 0]
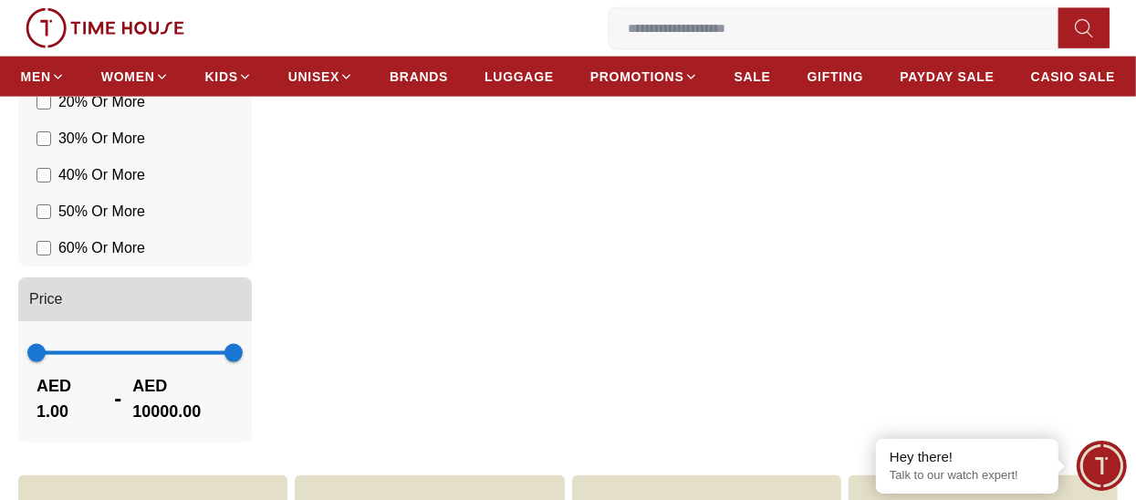
scroll to position [1460, 0]
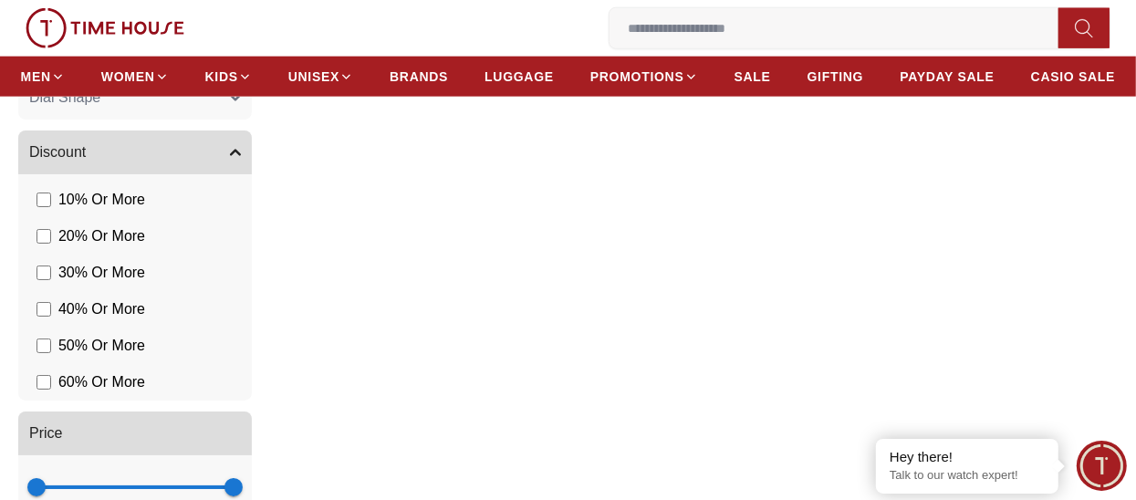
click at [47, 244] on label "20 % Or More" at bounding box center [91, 236] width 109 height 22
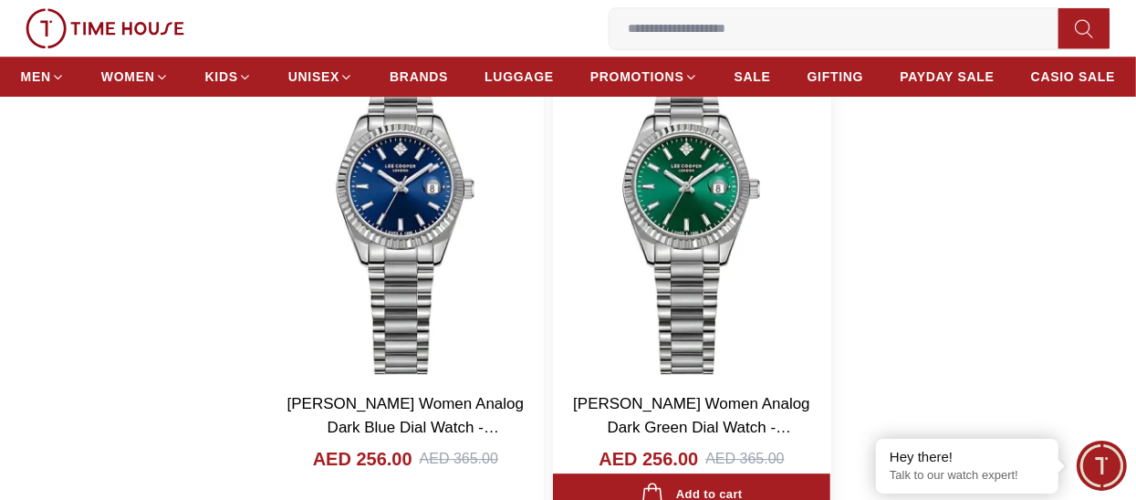
scroll to position [3650, 0]
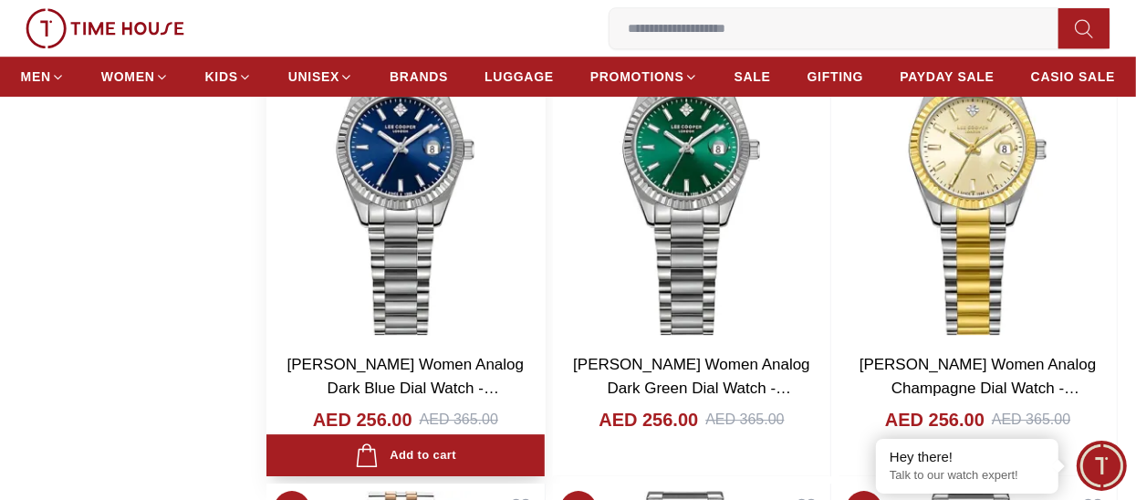
scroll to position [3560, 0]
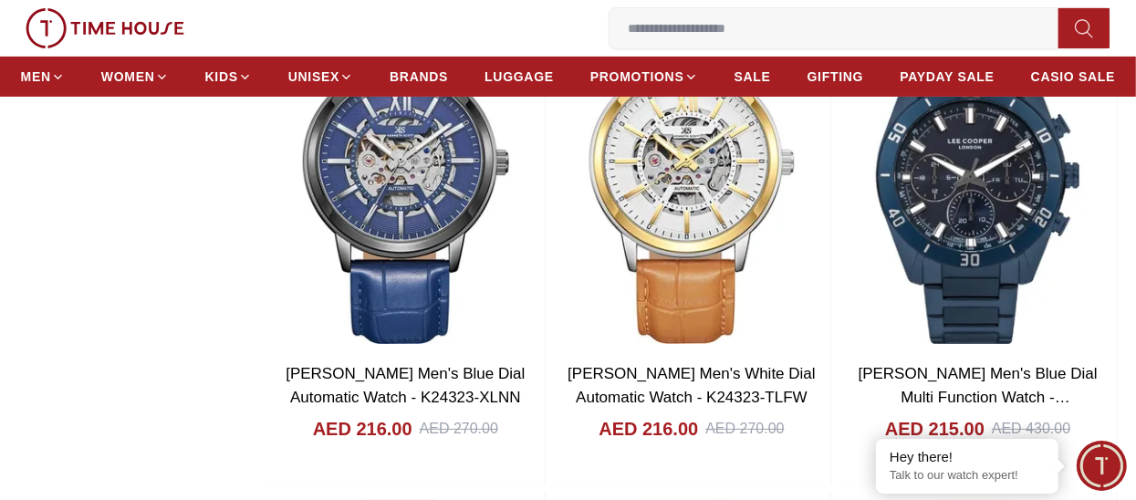
scroll to position [9492, 0]
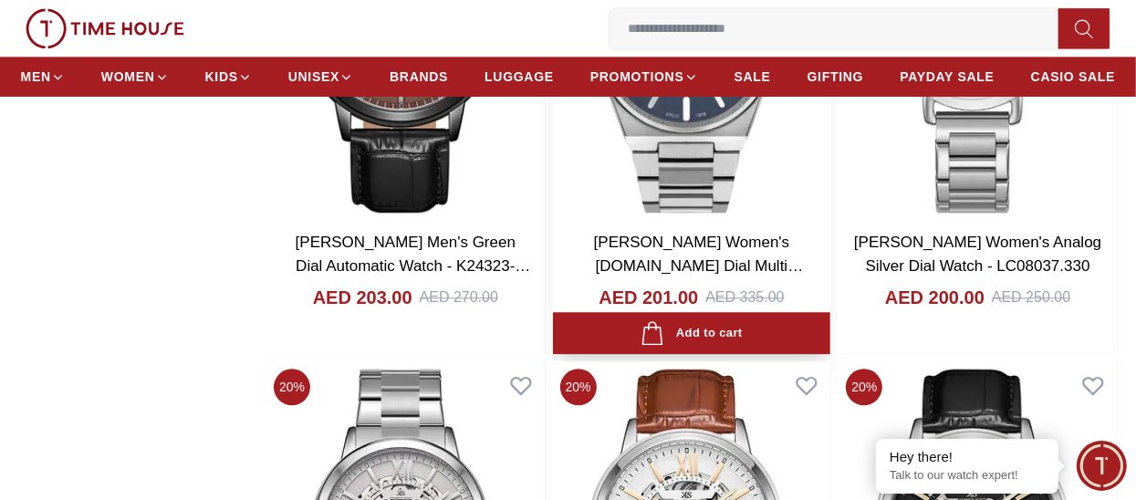
scroll to position [12413, 0]
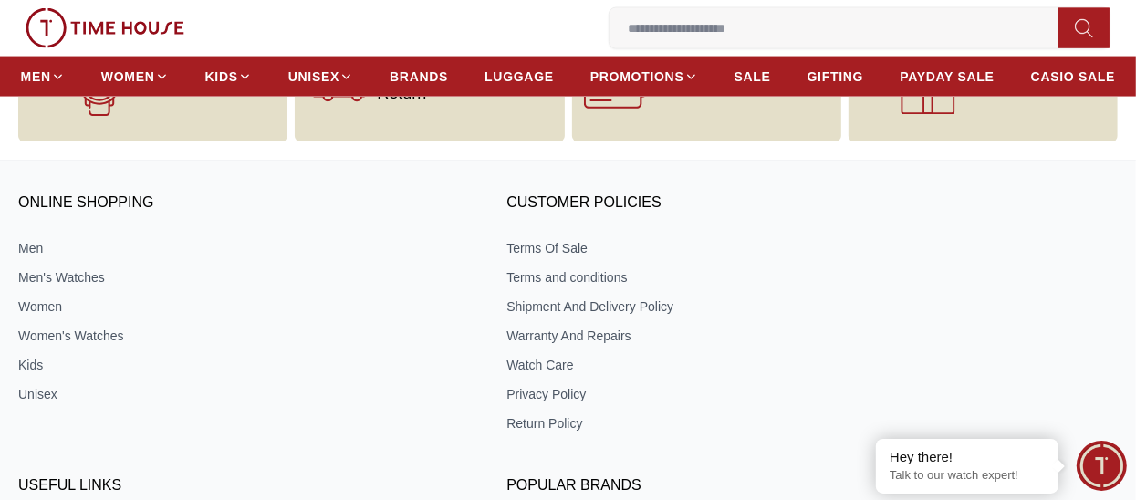
scroll to position [19897, 0]
